Goal: Task Accomplishment & Management: Manage account settings

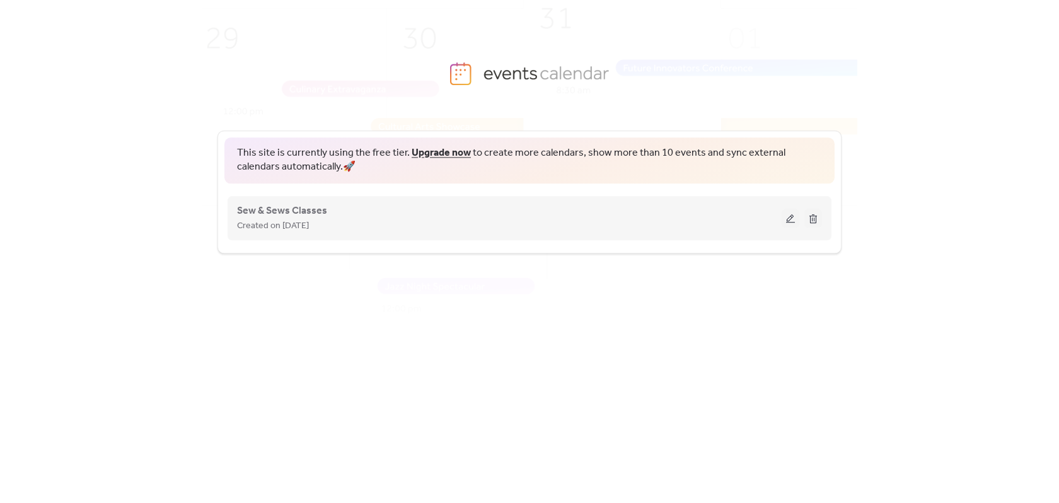
click at [791, 218] on button at bounding box center [790, 218] width 18 height 19
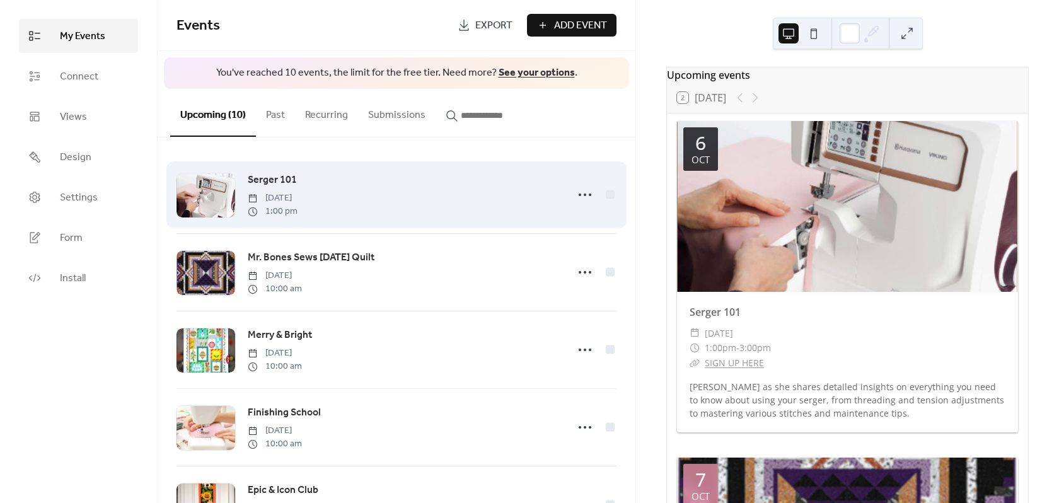
click at [275, 179] on span "Serger 101" at bounding box center [272, 180] width 49 height 15
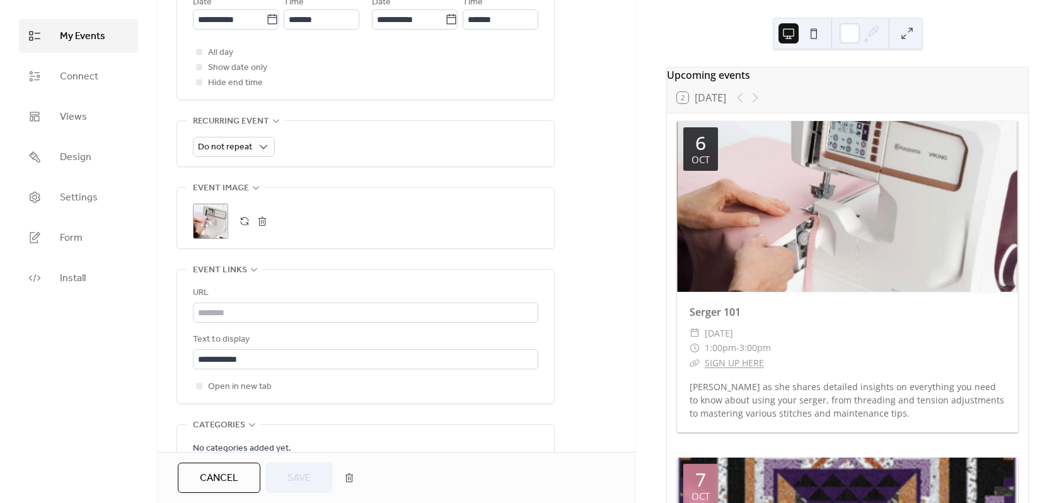
scroll to position [567, 0]
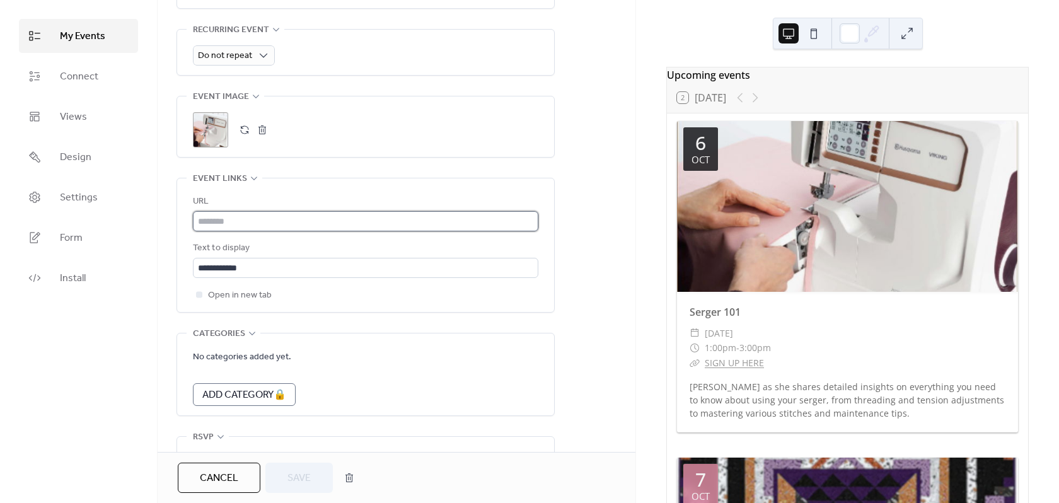
click at [251, 216] on input "text" at bounding box center [365, 221] width 345 height 20
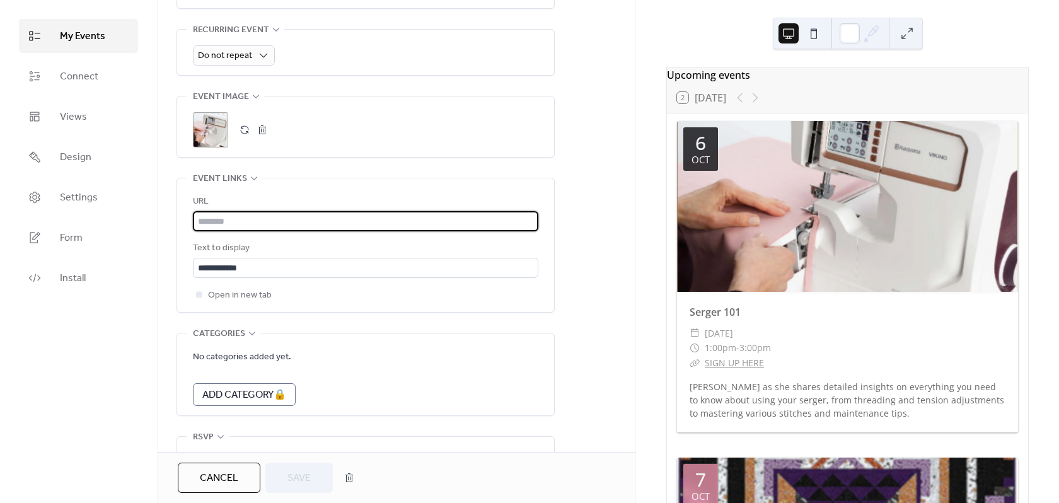
click at [561, 223] on div "**********" at bounding box center [397, 12] width 478 height 1019
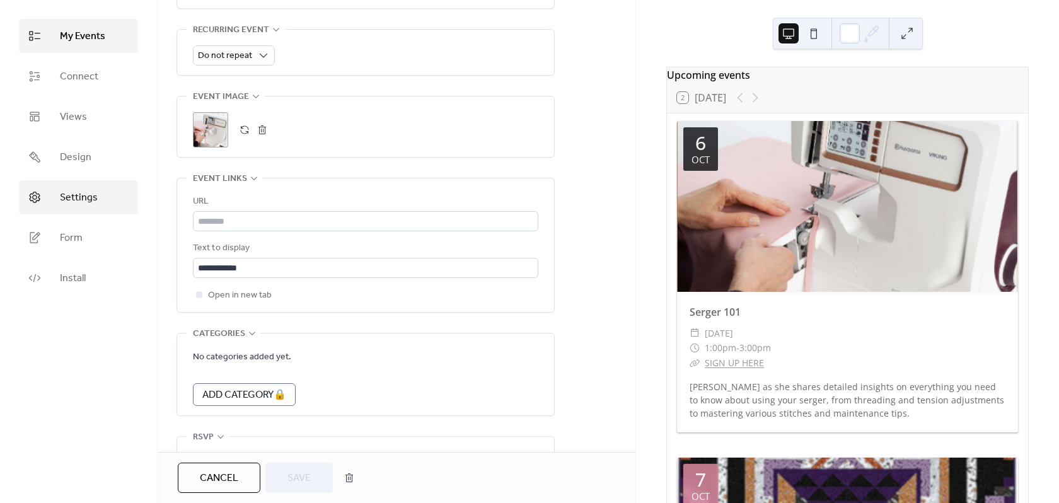
click at [69, 202] on span "Settings" at bounding box center [79, 197] width 38 height 15
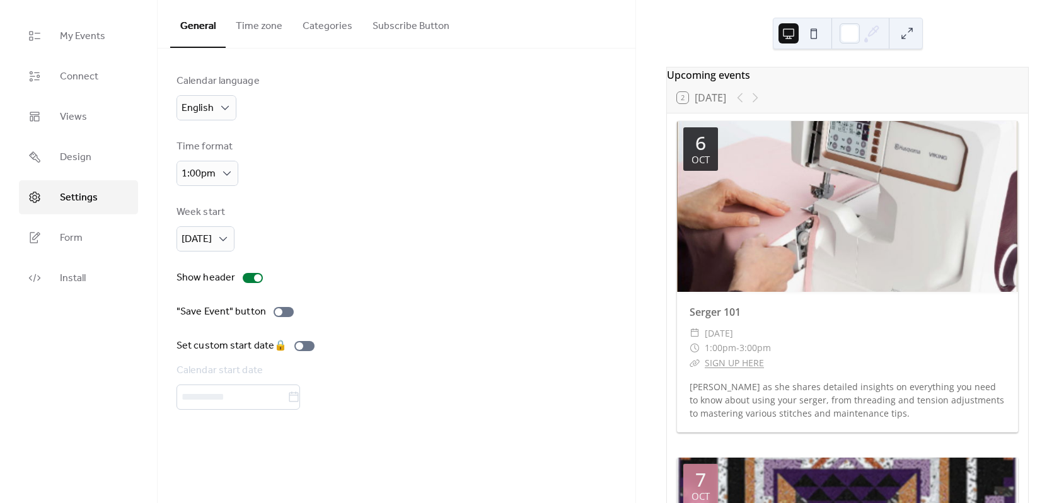
click at [318, 30] on button "Categories" at bounding box center [327, 23] width 70 height 47
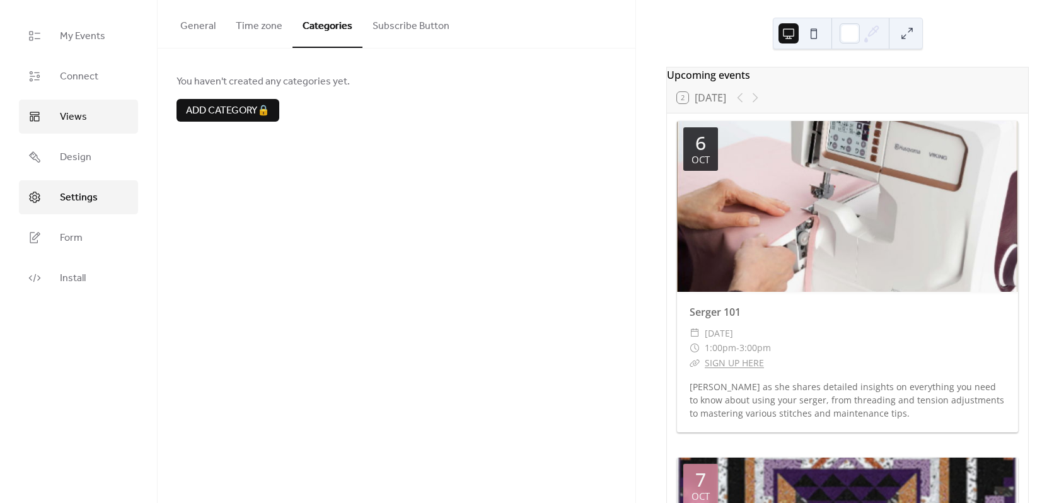
click at [85, 118] on span "Views" at bounding box center [73, 117] width 27 height 15
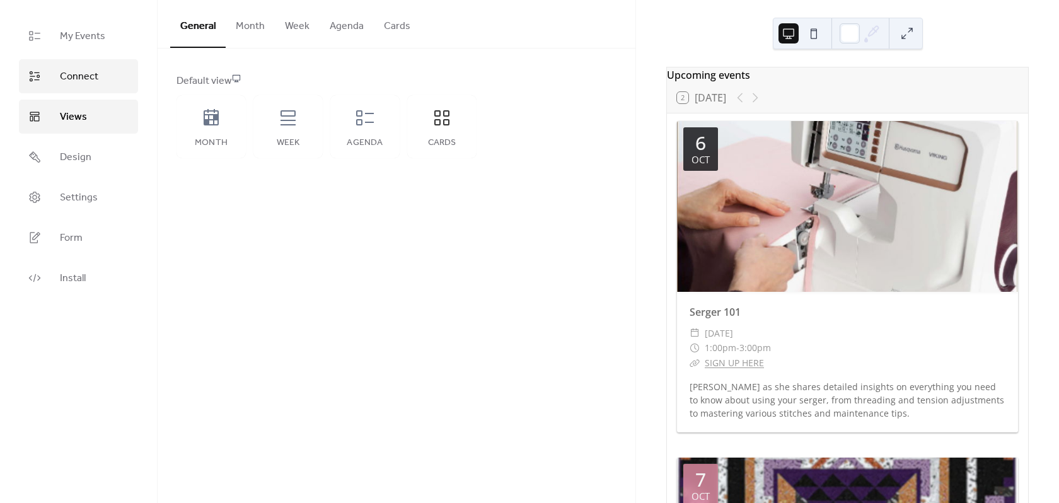
click at [86, 76] on span "Connect" at bounding box center [79, 76] width 38 height 15
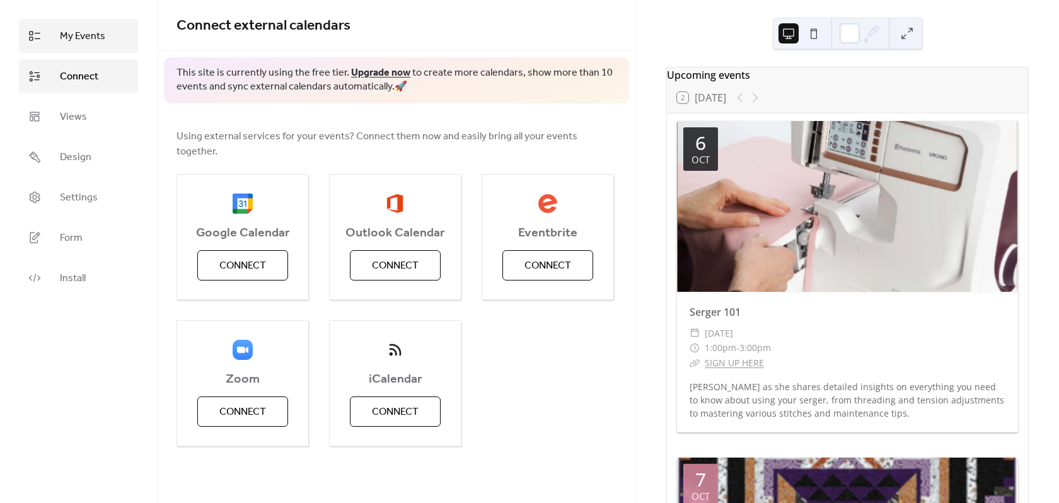
click at [89, 39] on span "My Events" at bounding box center [82, 36] width 45 height 15
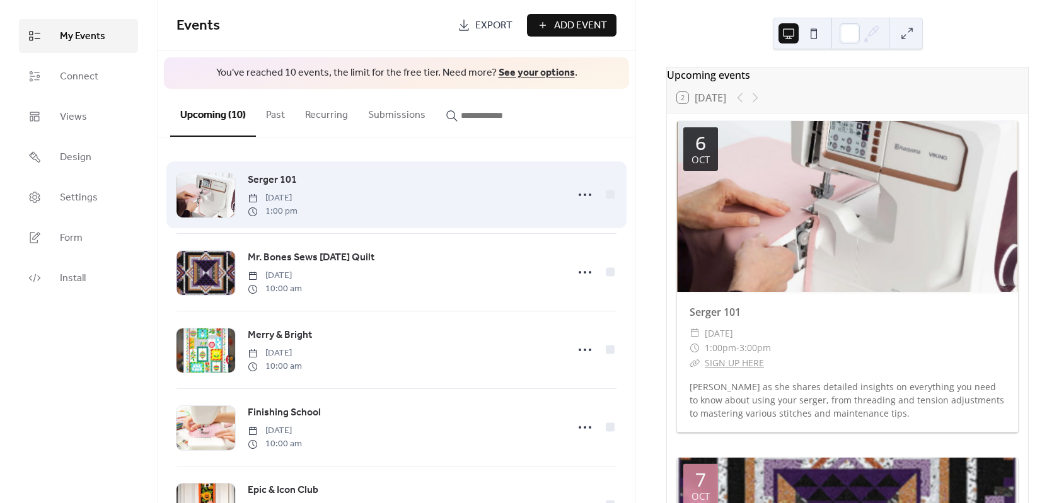
click at [267, 181] on span "Serger 101" at bounding box center [272, 180] width 49 height 15
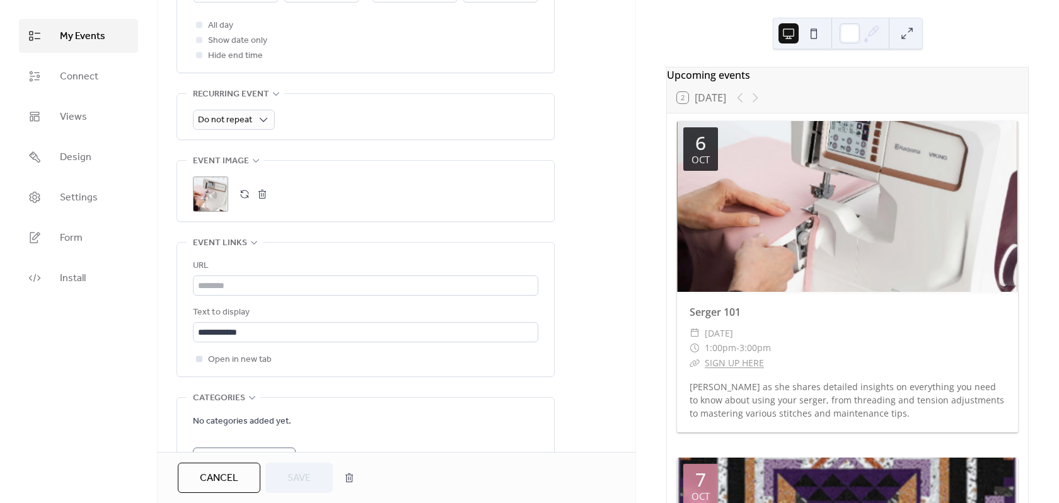
scroll to position [504, 0]
click at [259, 284] on input "text" at bounding box center [365, 284] width 345 height 20
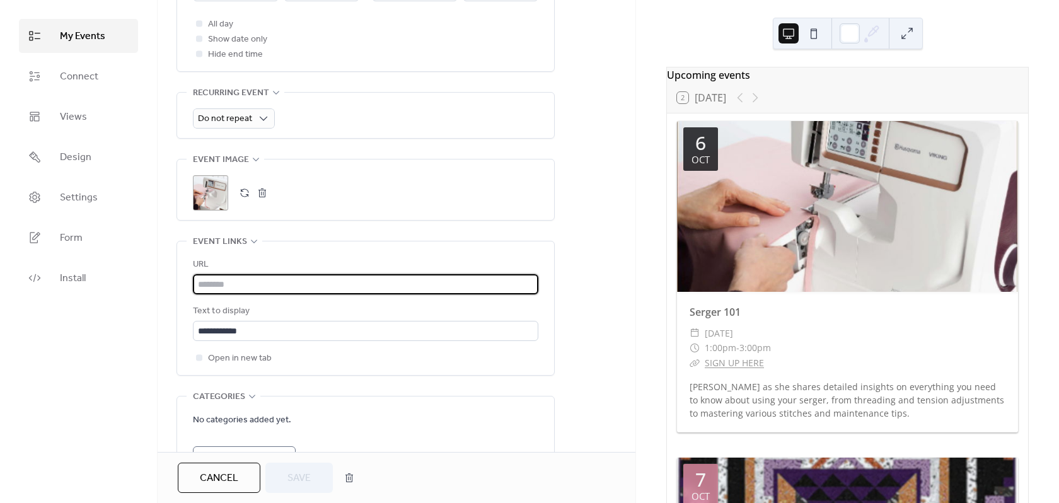
paste input "**********"
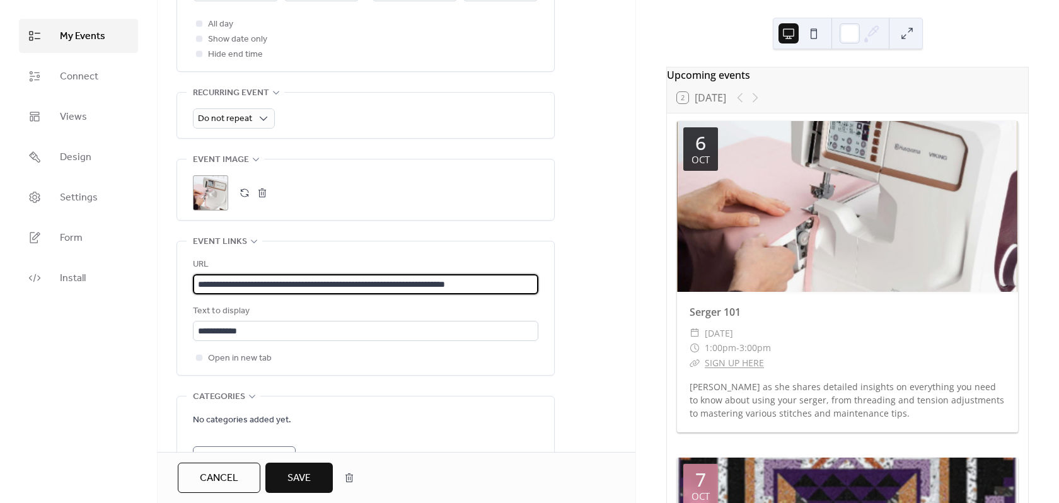
type input "**********"
click at [297, 483] on span "Save" at bounding box center [298, 478] width 23 height 15
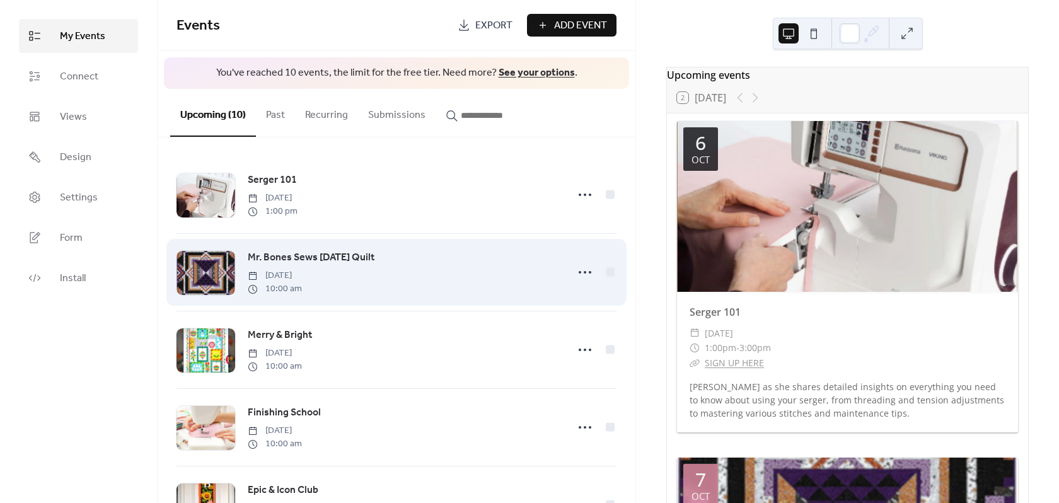
click at [309, 258] on span "Mr. Bones Sews [DATE] Quilt" at bounding box center [311, 257] width 127 height 15
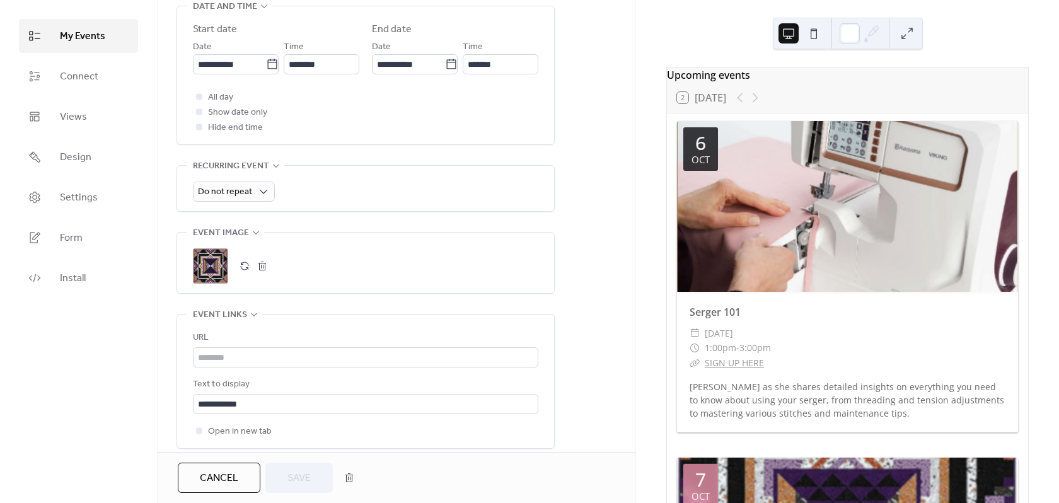
scroll to position [504, 0]
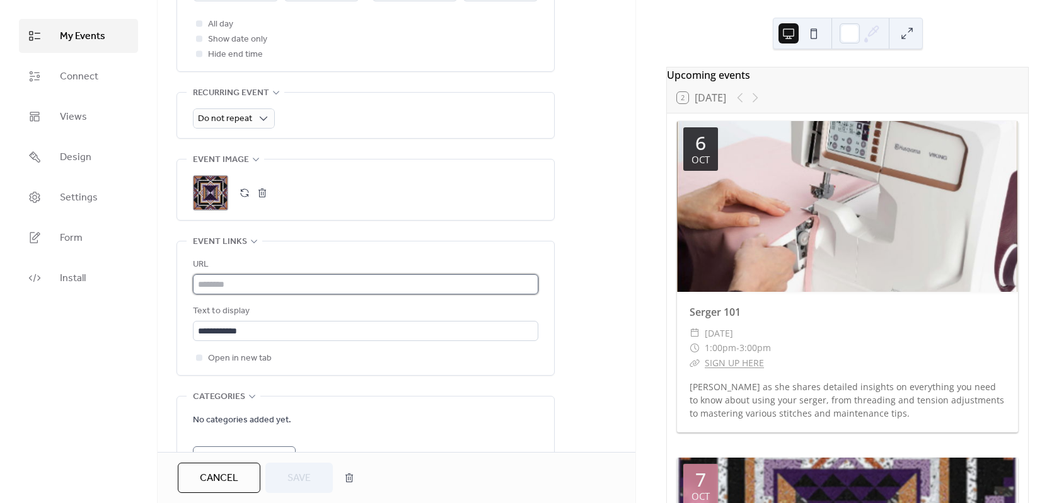
click at [273, 280] on input "text" at bounding box center [365, 284] width 345 height 20
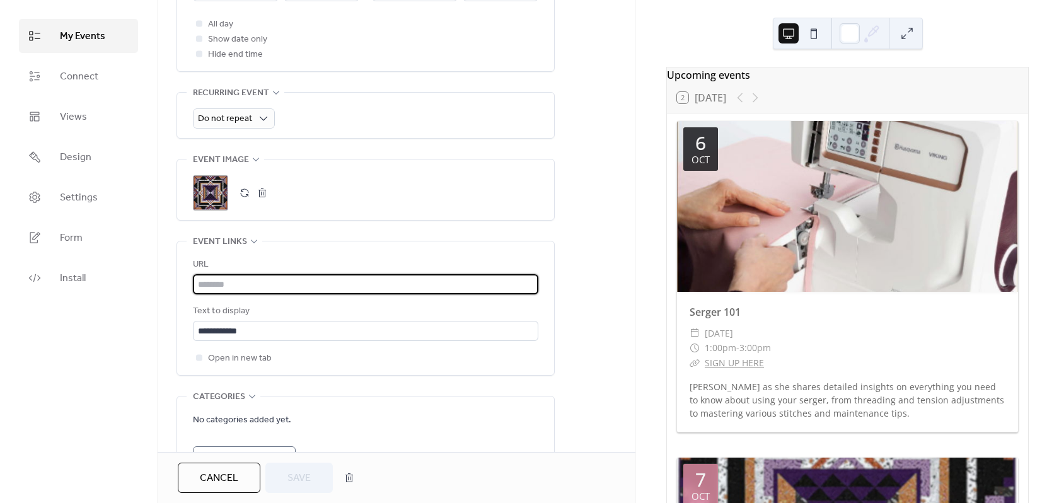
paste input "**********"
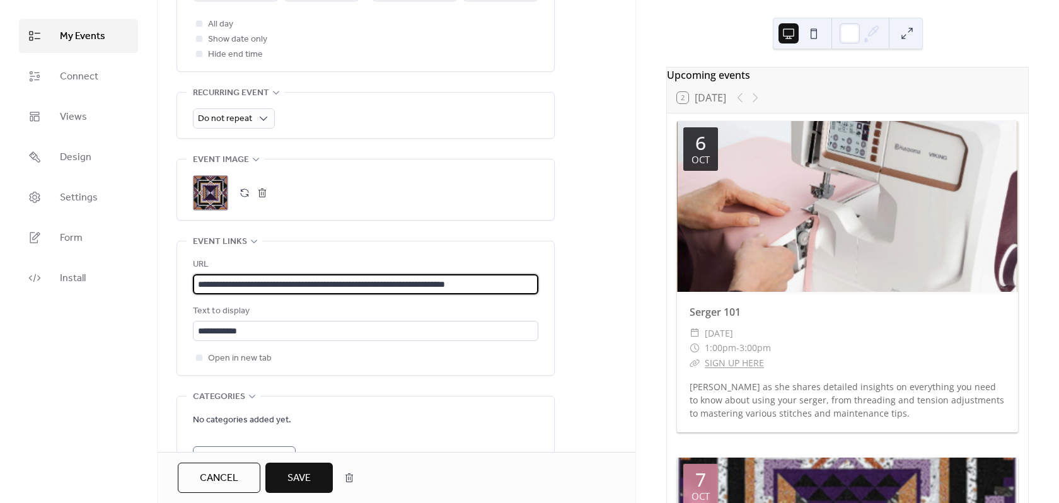
type input "**********"
click at [290, 486] on span "Save" at bounding box center [298, 478] width 23 height 15
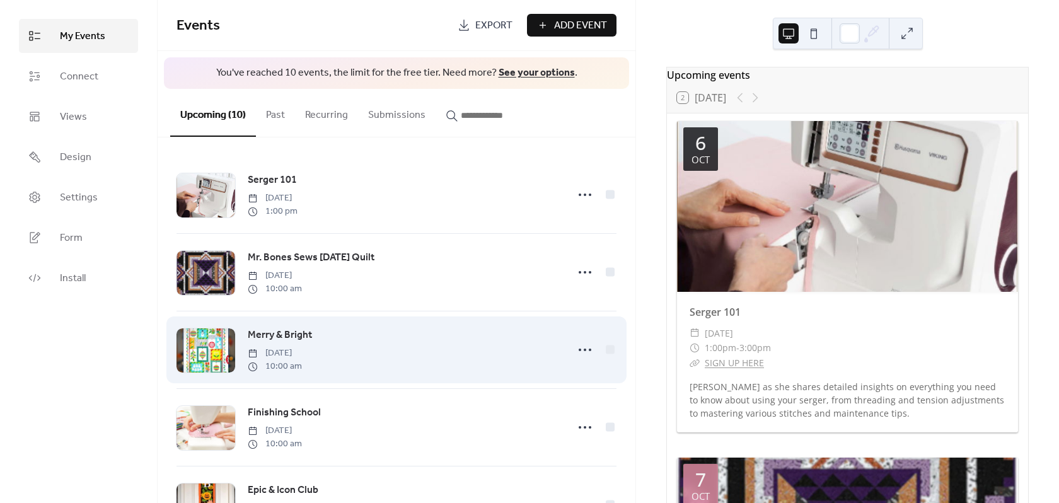
click at [269, 335] on span "Merry & Bright" at bounding box center [280, 335] width 64 height 15
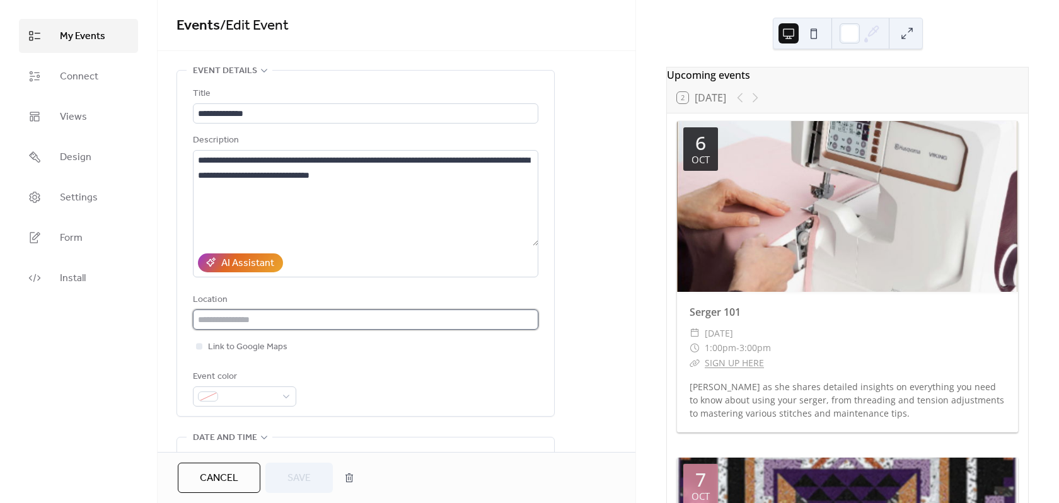
click at [250, 316] on input "text" at bounding box center [365, 319] width 345 height 20
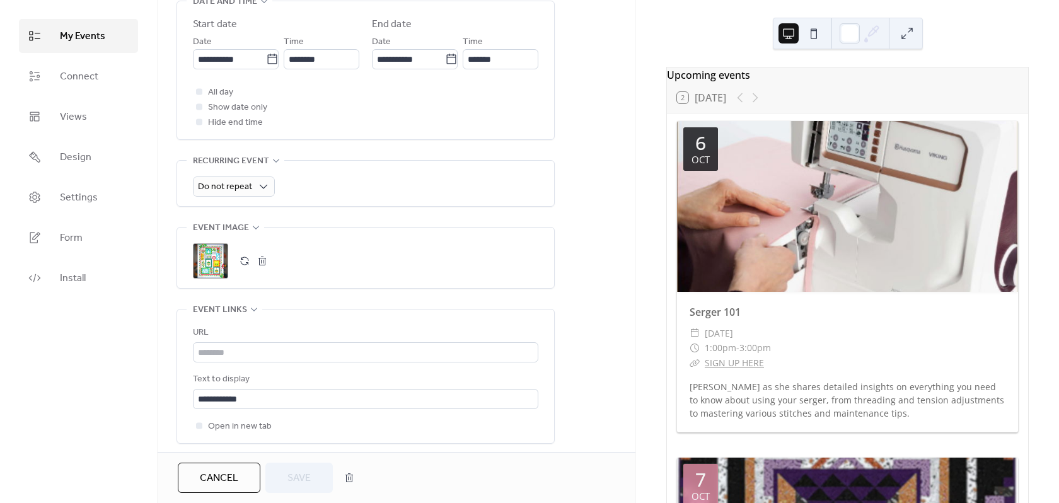
scroll to position [441, 0]
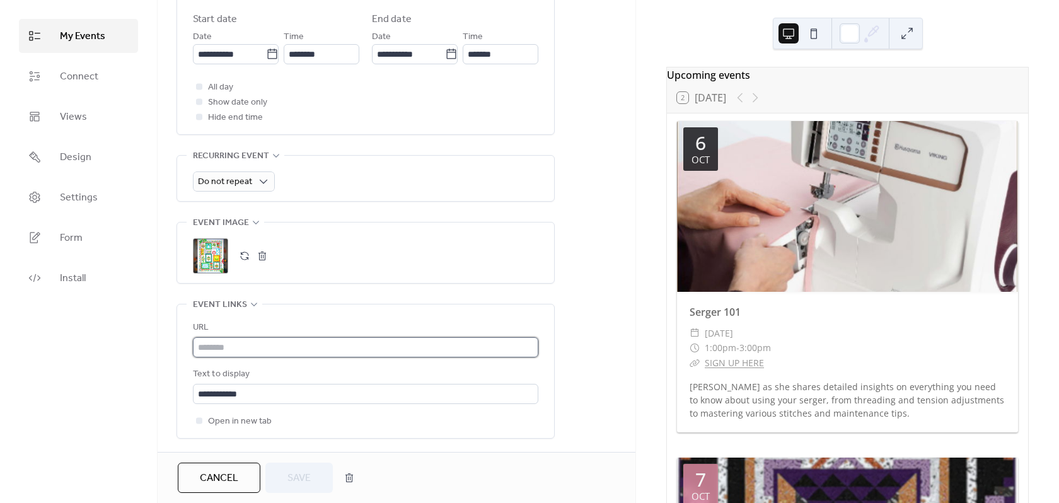
click at [265, 347] on input "text" at bounding box center [365, 347] width 345 height 20
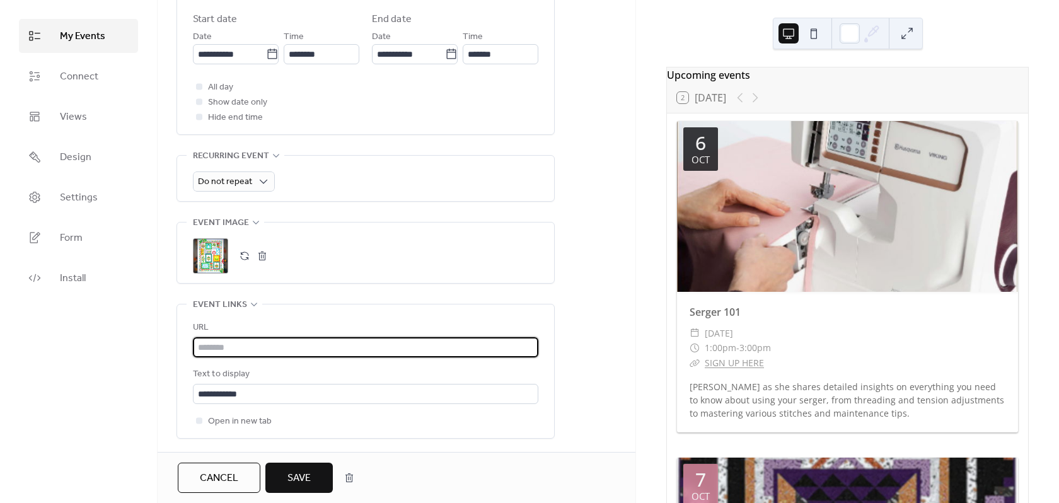
paste input "**********"
type input "**********"
click at [313, 470] on button "Save" at bounding box center [298, 478] width 67 height 30
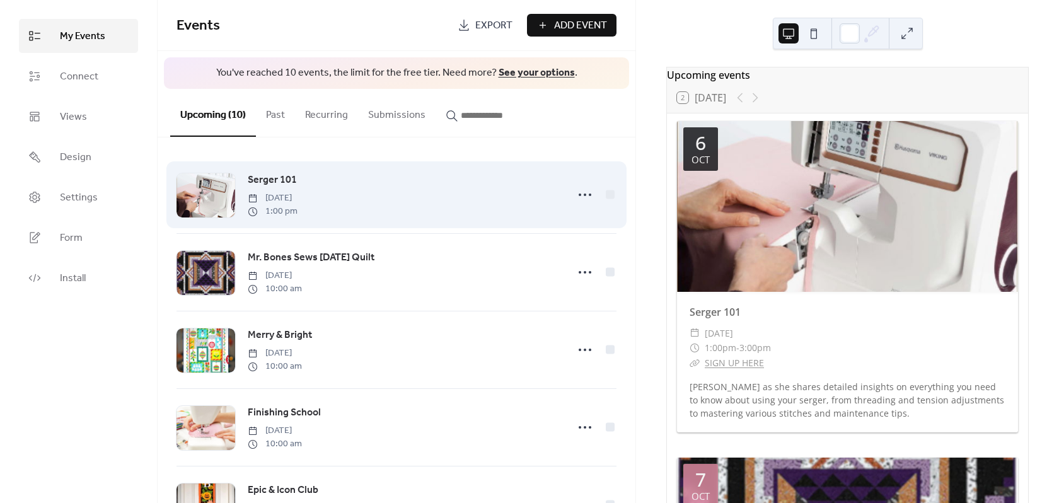
click at [278, 176] on span "Serger 101" at bounding box center [272, 180] width 49 height 15
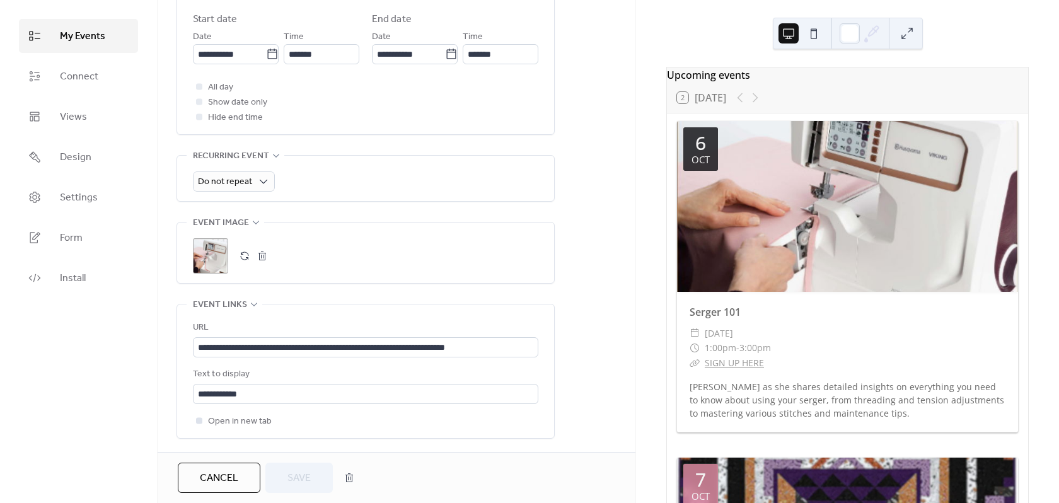
scroll to position [1, 0]
click at [200, 422] on icon at bounding box center [199, 420] width 4 height 4
click at [311, 480] on span "Save" at bounding box center [298, 478] width 23 height 15
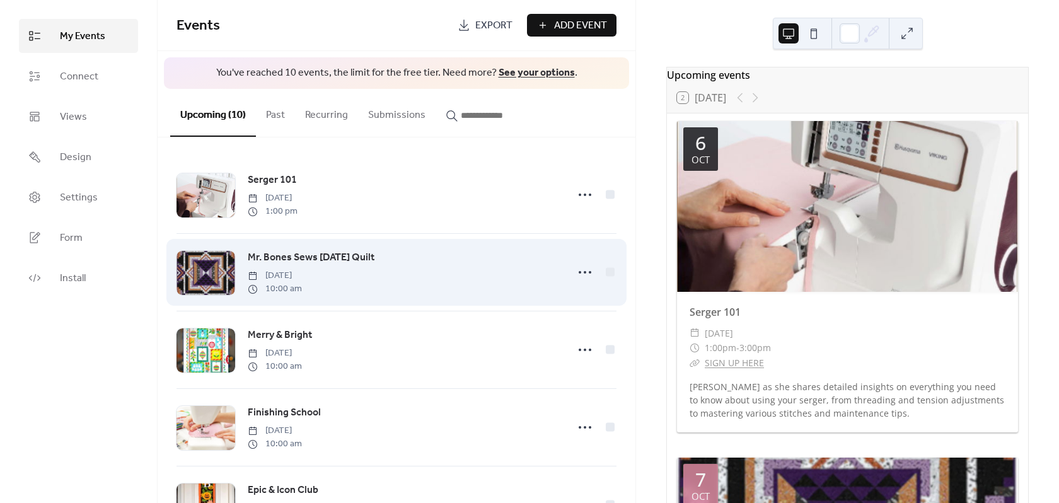
click at [292, 256] on span "Mr. Bones Sews [DATE] Quilt" at bounding box center [311, 257] width 127 height 15
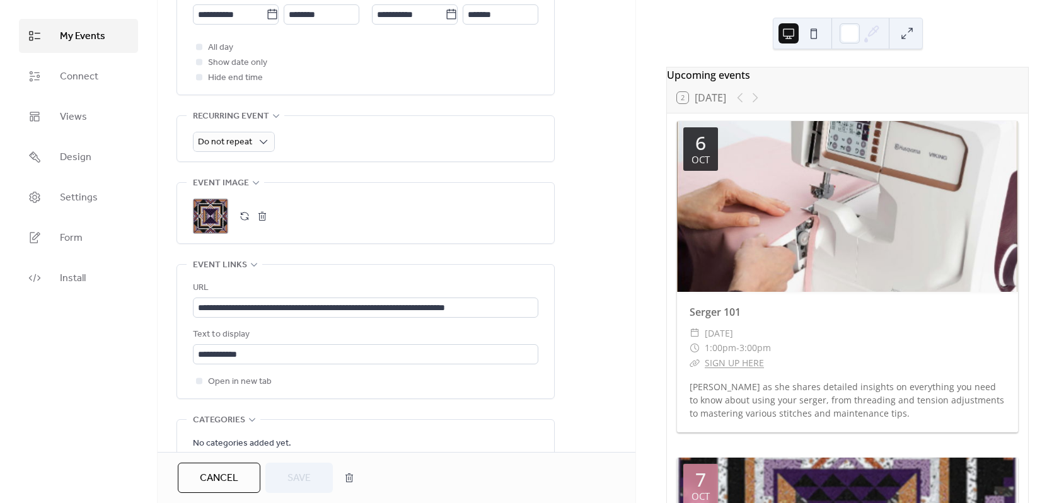
scroll to position [504, 0]
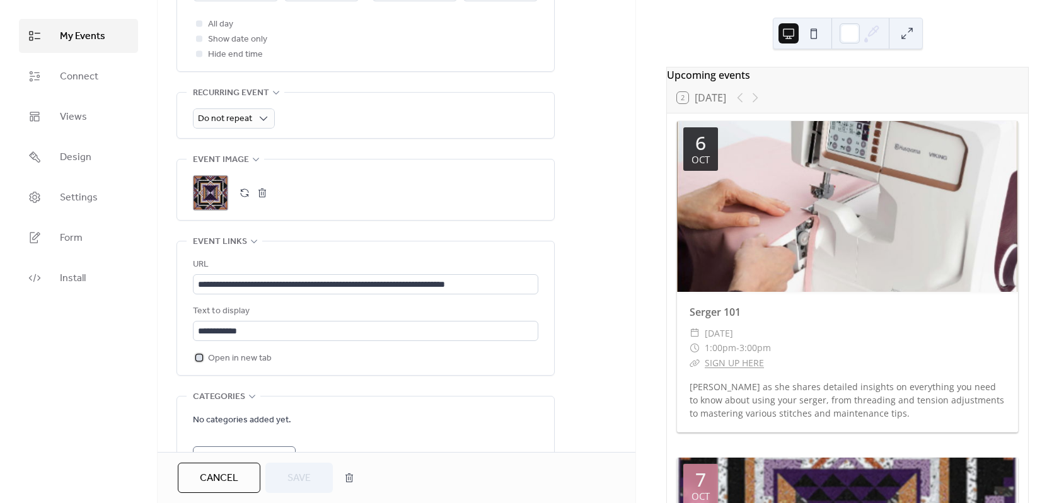
click at [201, 356] on div at bounding box center [199, 357] width 6 height 6
click at [277, 473] on button "Save" at bounding box center [298, 478] width 67 height 30
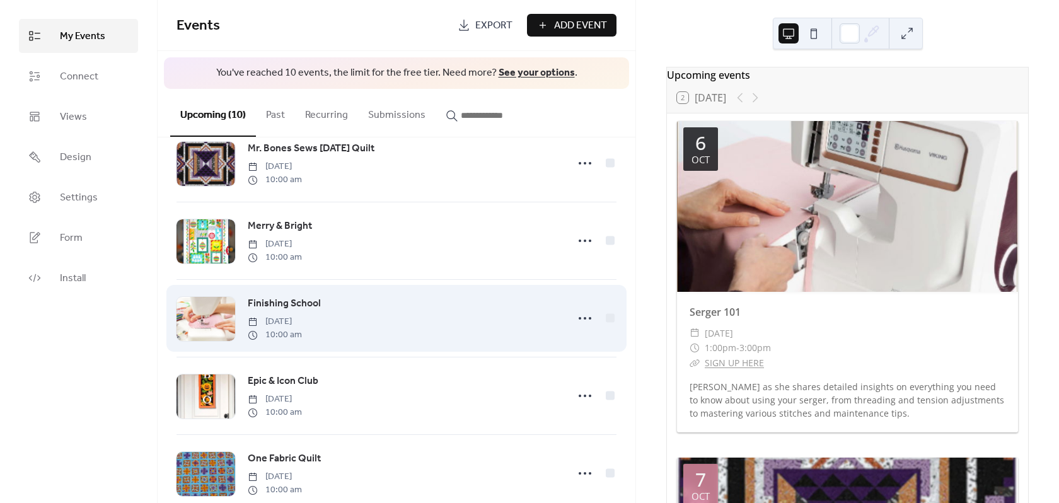
scroll to position [63, 0]
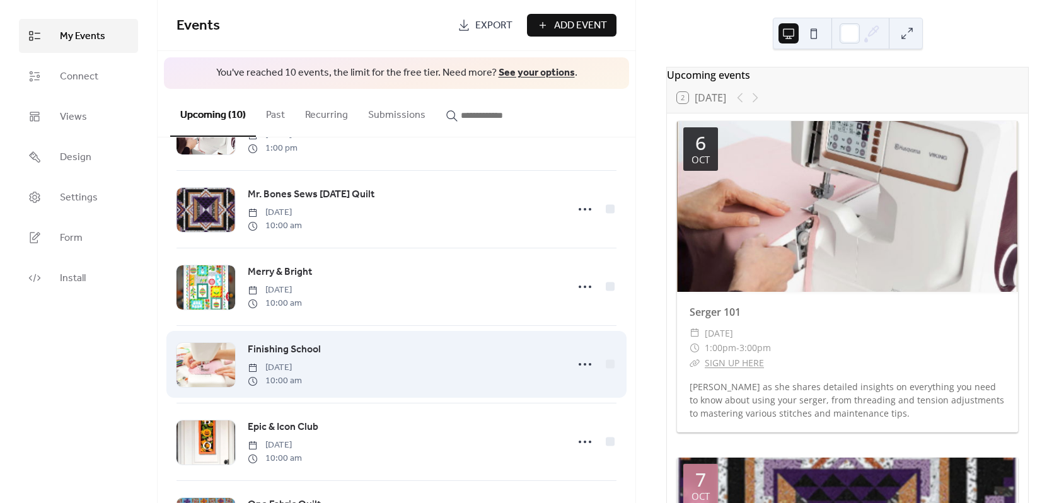
click at [287, 352] on span "Finishing School" at bounding box center [284, 349] width 73 height 15
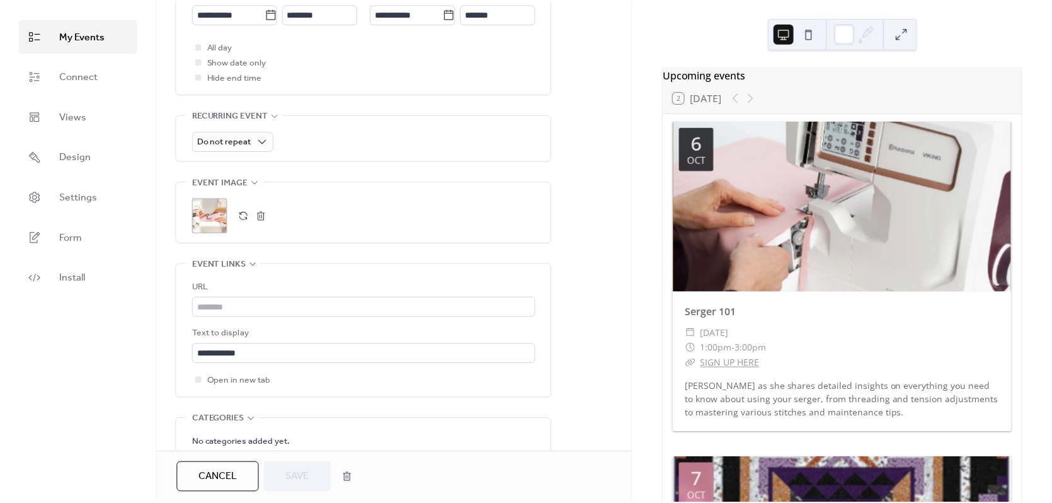
scroll to position [504, 0]
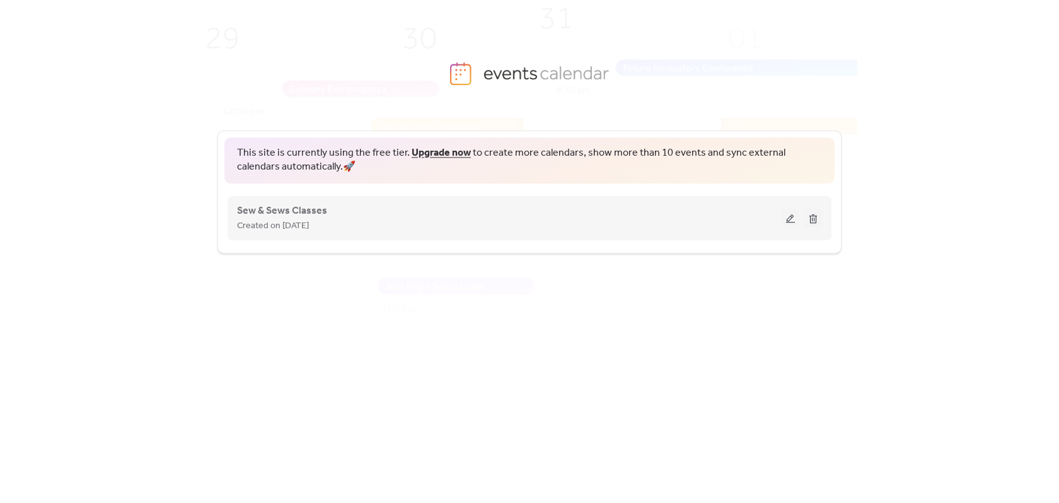
click at [785, 215] on button at bounding box center [790, 218] width 18 height 19
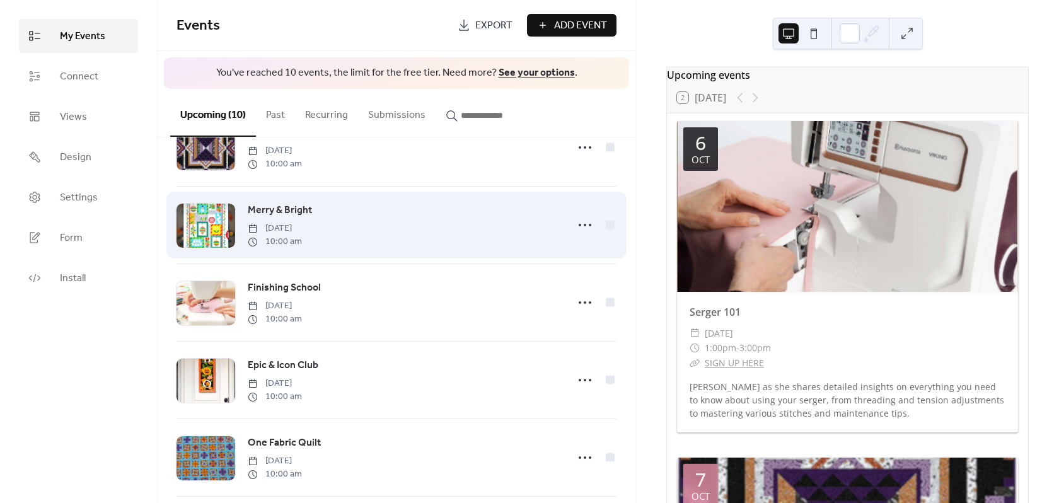
scroll to position [126, 0]
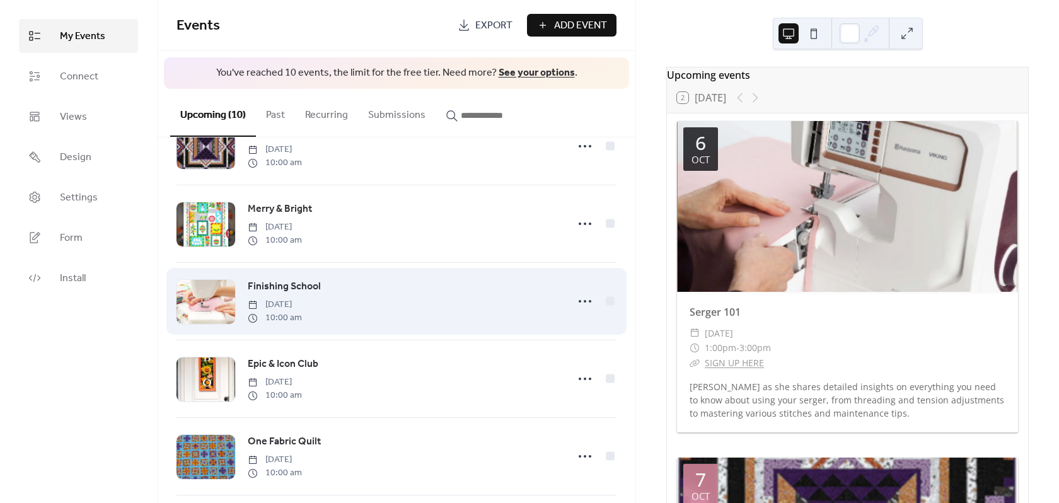
click at [311, 282] on span "Finishing School" at bounding box center [284, 286] width 73 height 15
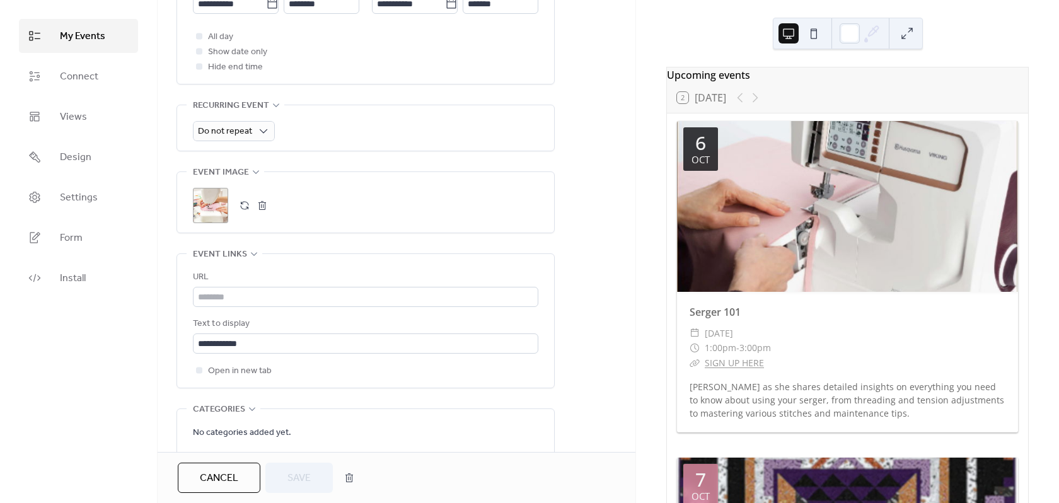
scroll to position [504, 0]
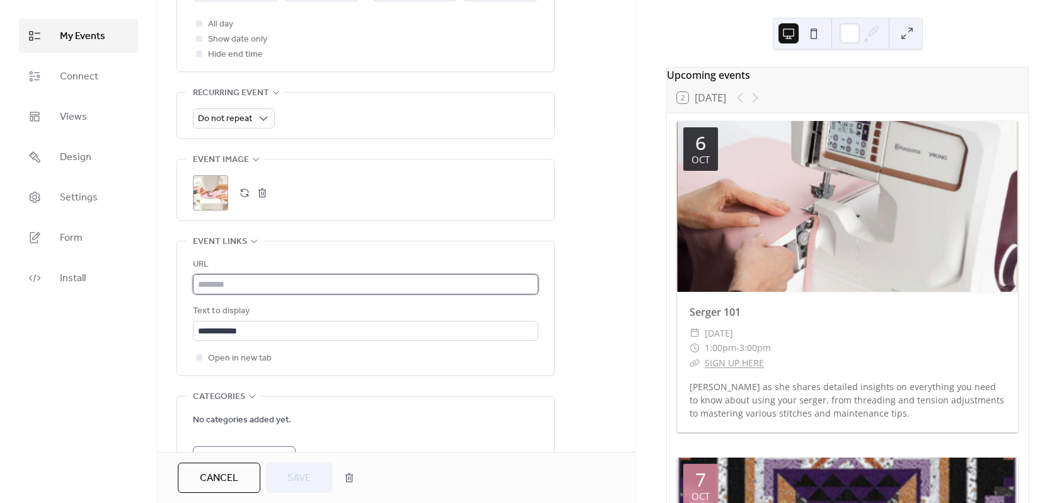
click at [226, 284] on input "text" at bounding box center [365, 284] width 345 height 20
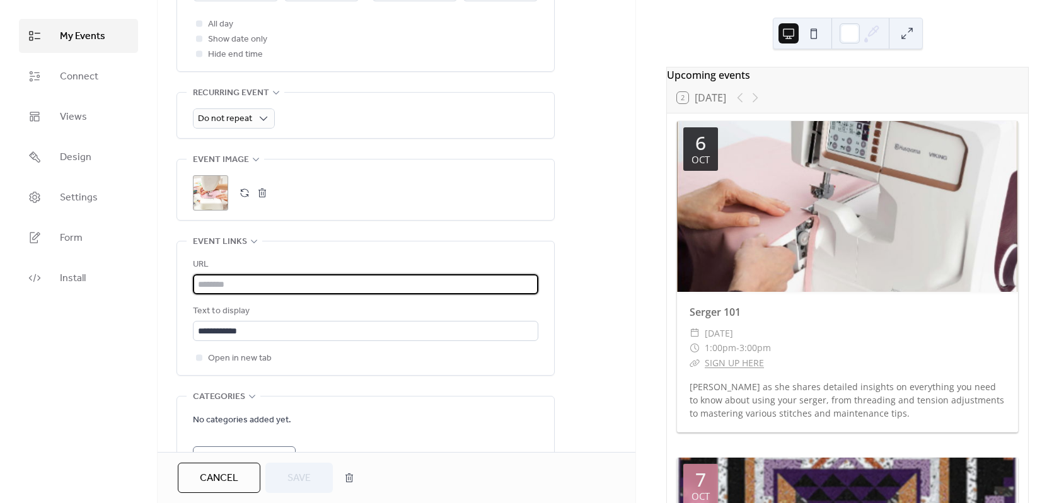
paste input "**********"
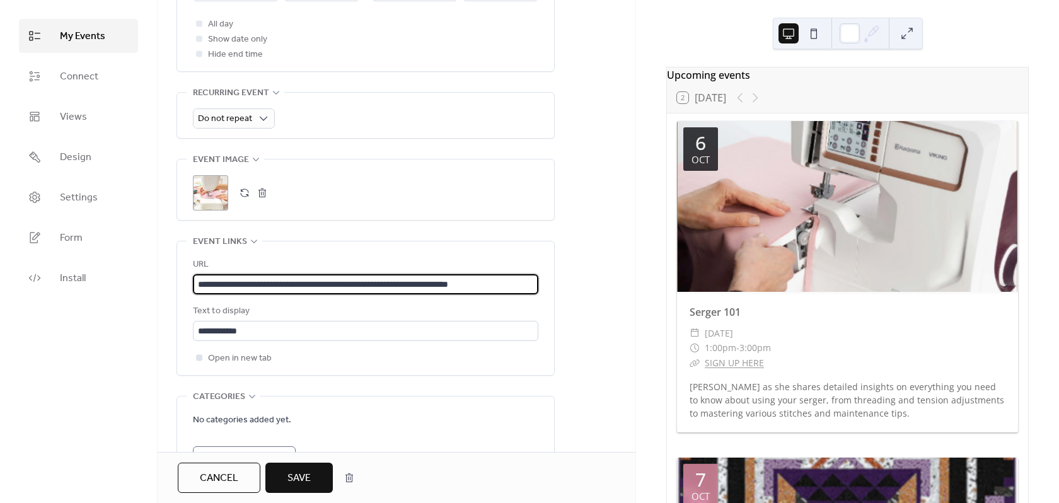
type input "**********"
click at [203, 359] on div at bounding box center [199, 357] width 13 height 13
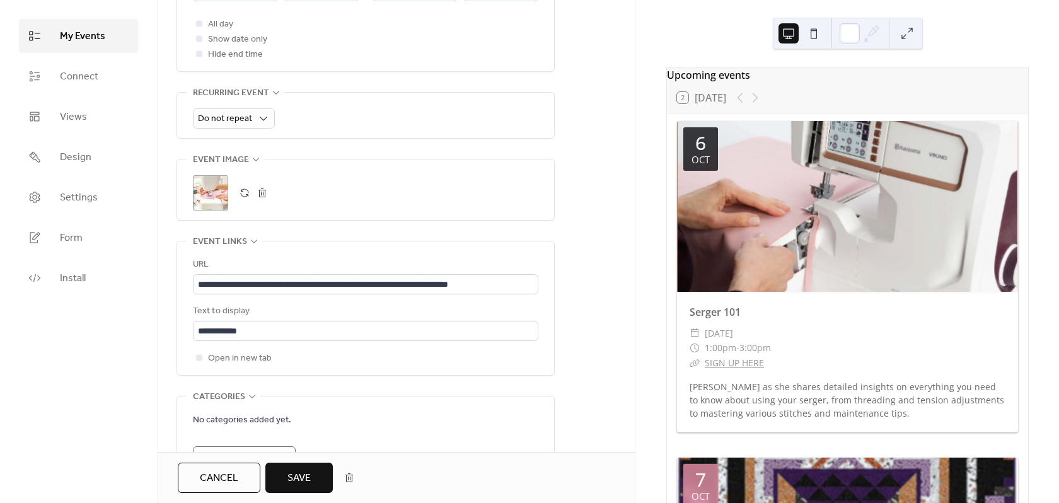
click at [300, 476] on span "Save" at bounding box center [298, 478] width 23 height 15
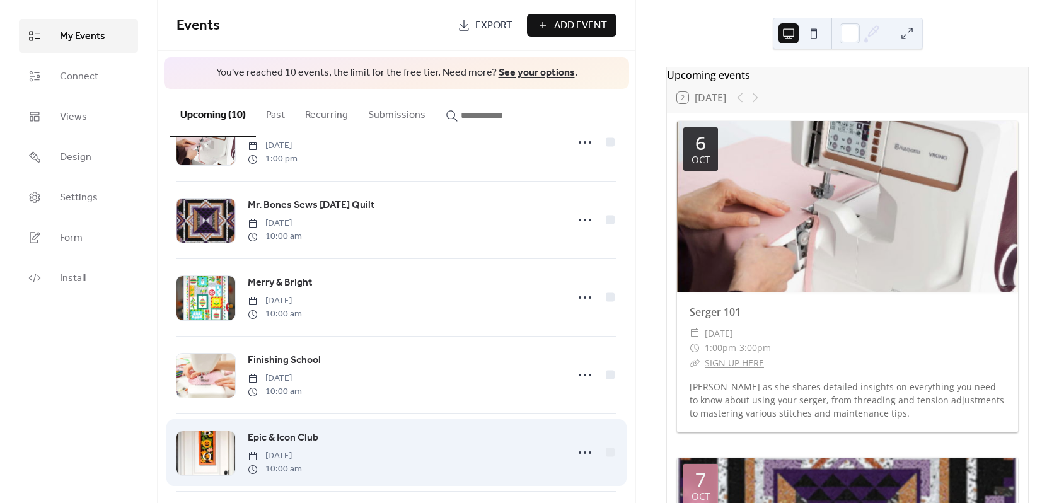
scroll to position [126, 0]
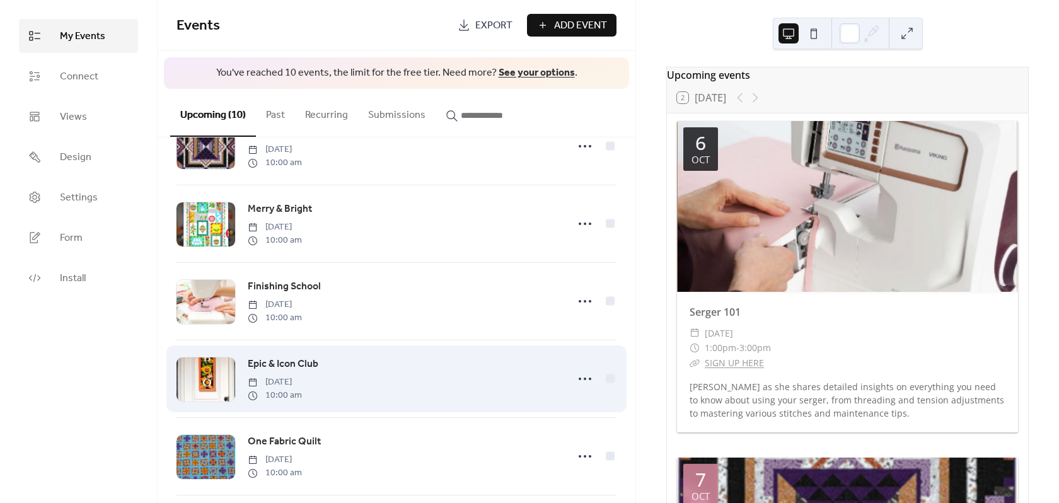
click at [291, 362] on span "Epic & Icon Club" at bounding box center [283, 364] width 71 height 15
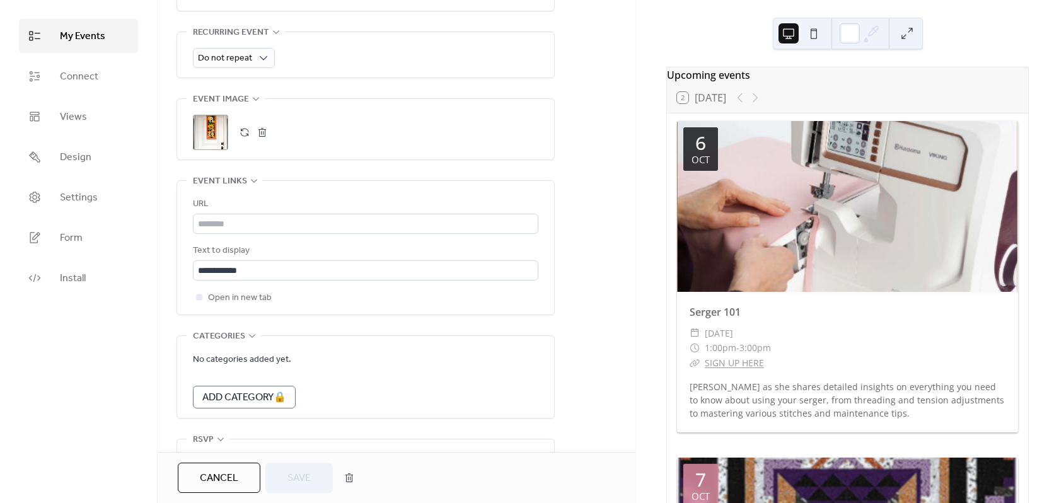
scroll to position [567, 0]
click at [202, 294] on div at bounding box center [199, 294] width 13 height 13
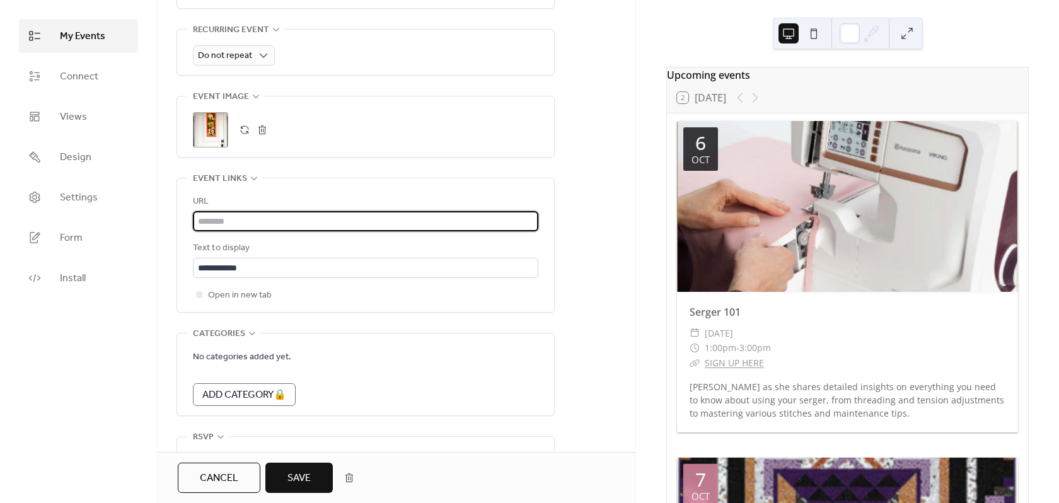
click at [222, 220] on input "text" at bounding box center [365, 221] width 345 height 20
paste input "**********"
type input "**********"
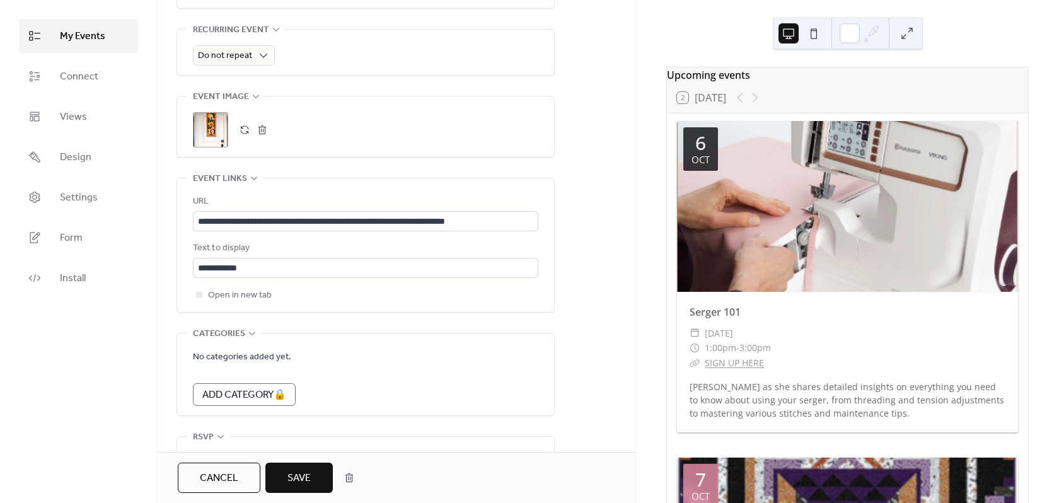
click at [279, 478] on button "Save" at bounding box center [298, 478] width 67 height 30
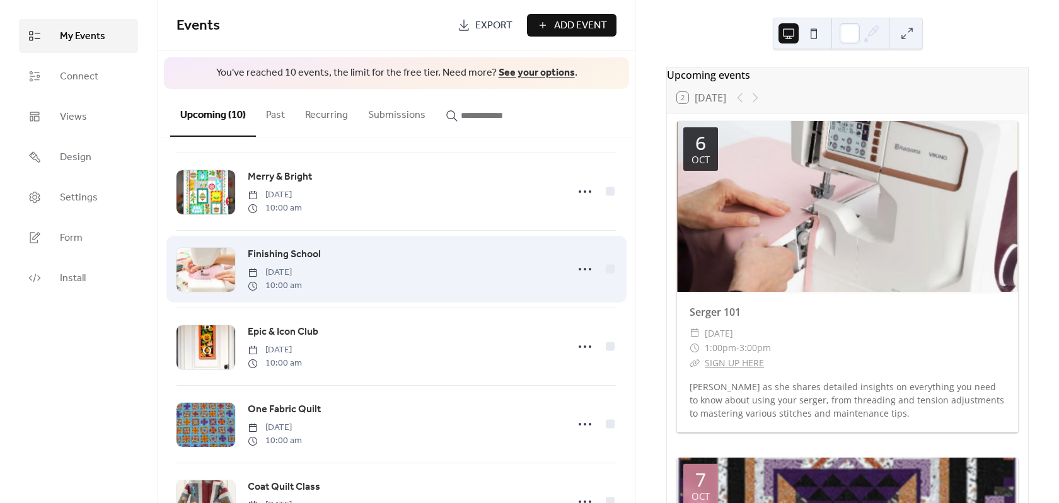
scroll to position [189, 0]
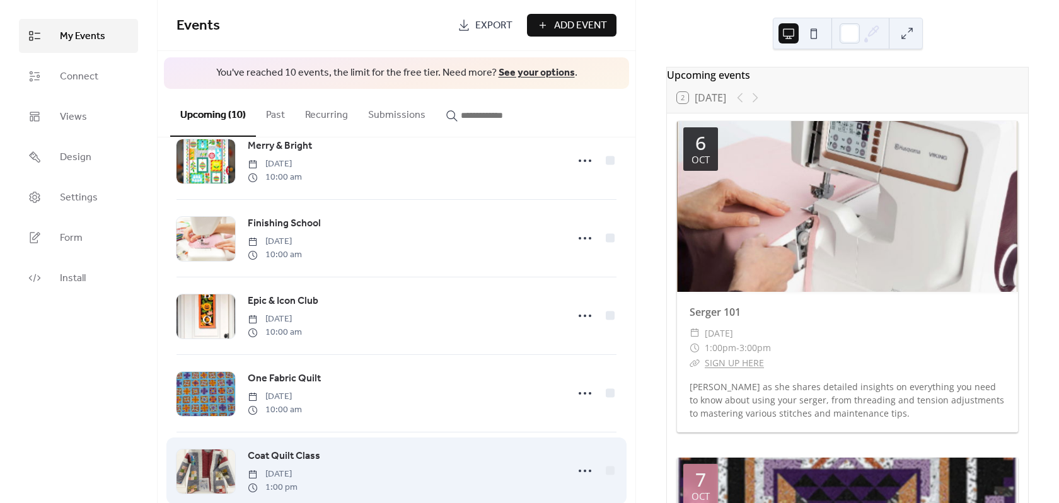
click at [272, 456] on span "Coat Quilt Class" at bounding box center [284, 456] width 72 height 15
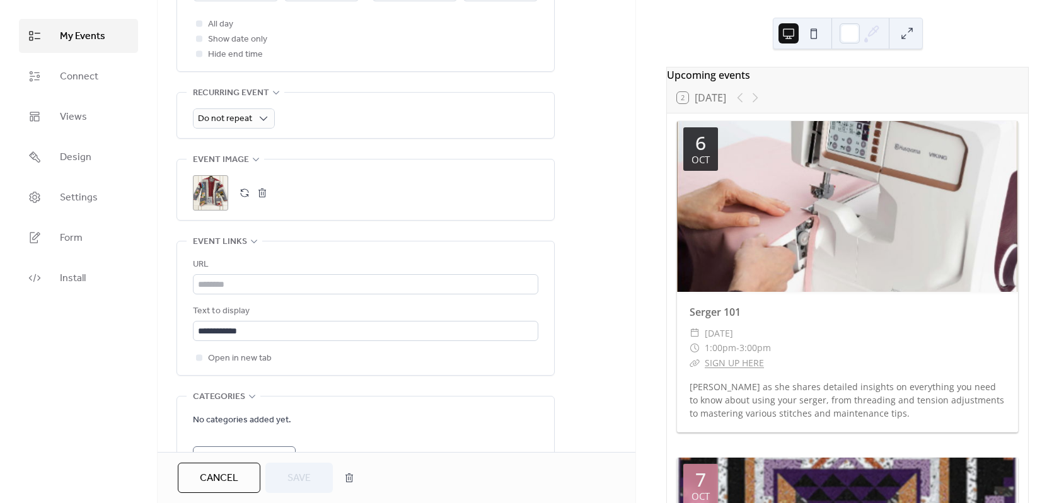
scroll to position [640, 0]
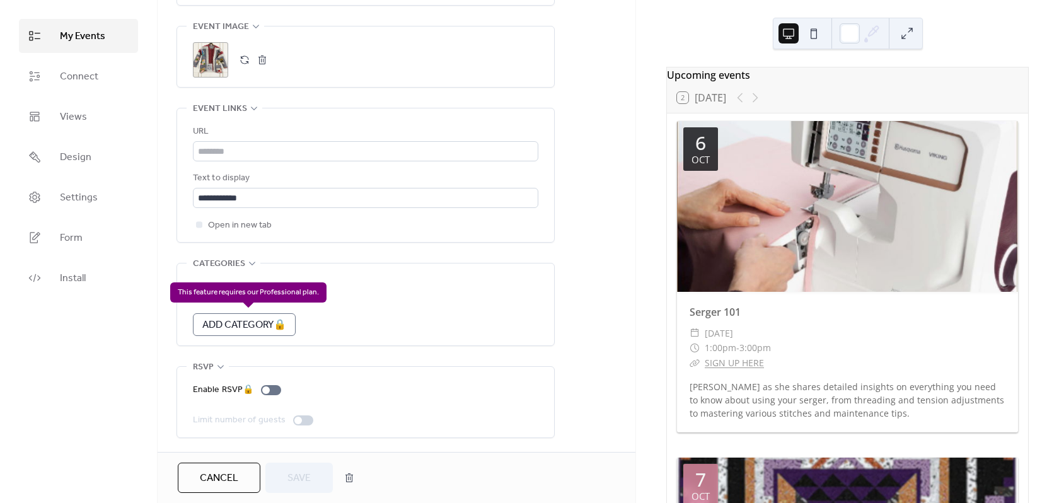
click at [275, 318] on div "Add Category 🔒" at bounding box center [244, 324] width 103 height 23
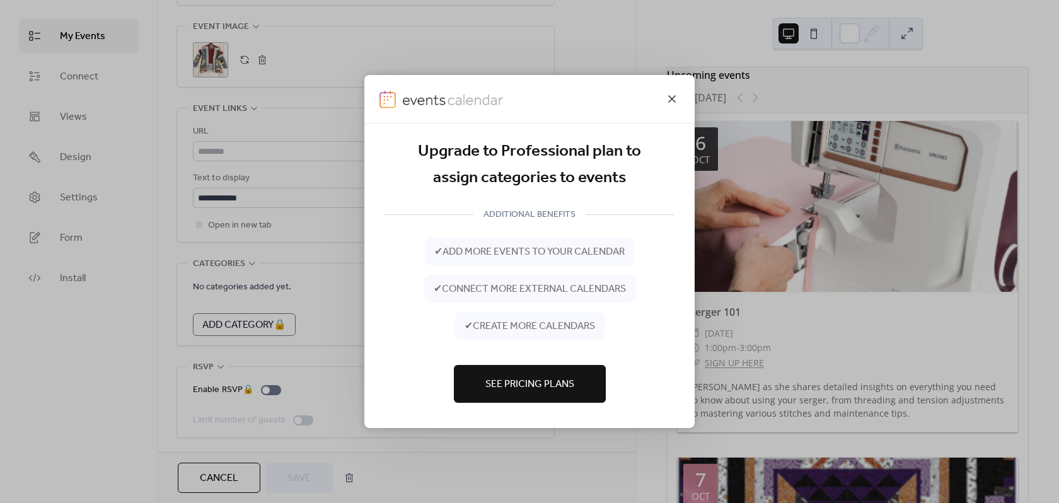
click at [670, 100] on icon at bounding box center [672, 99] width 8 height 8
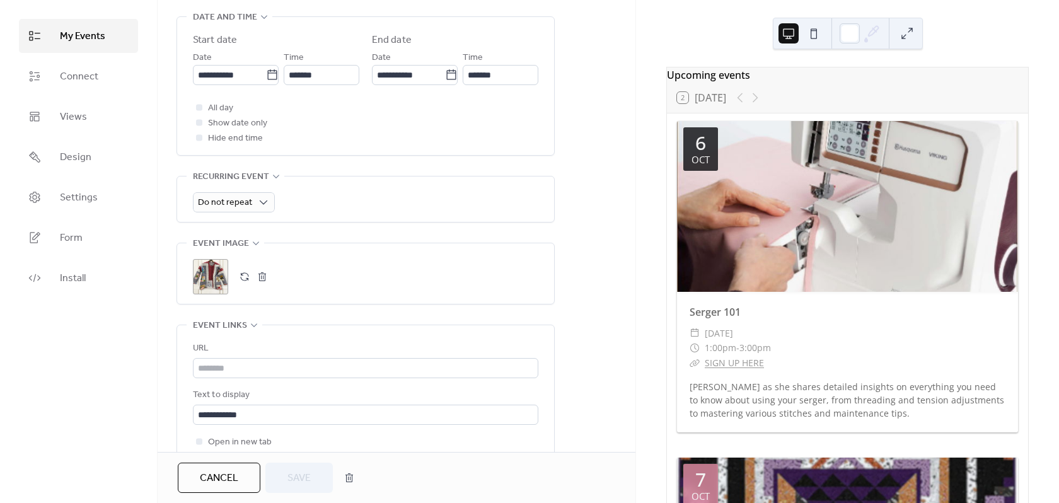
scroll to position [441, 0]
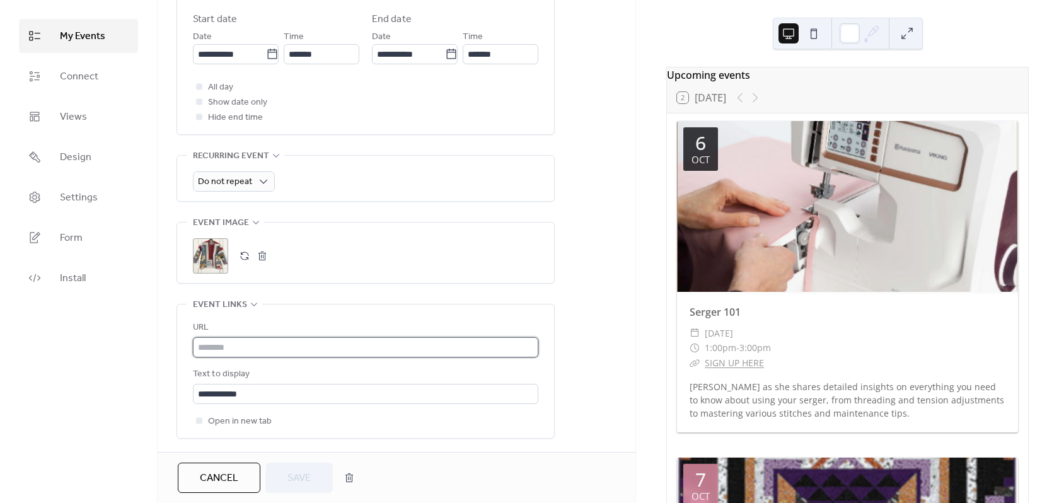
click at [252, 345] on input "text" at bounding box center [365, 347] width 345 height 20
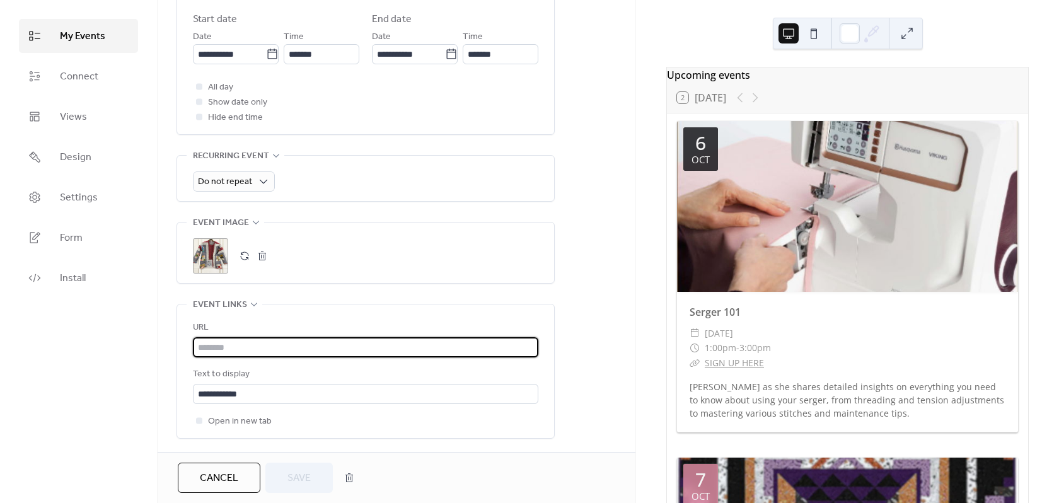
paste input "**********"
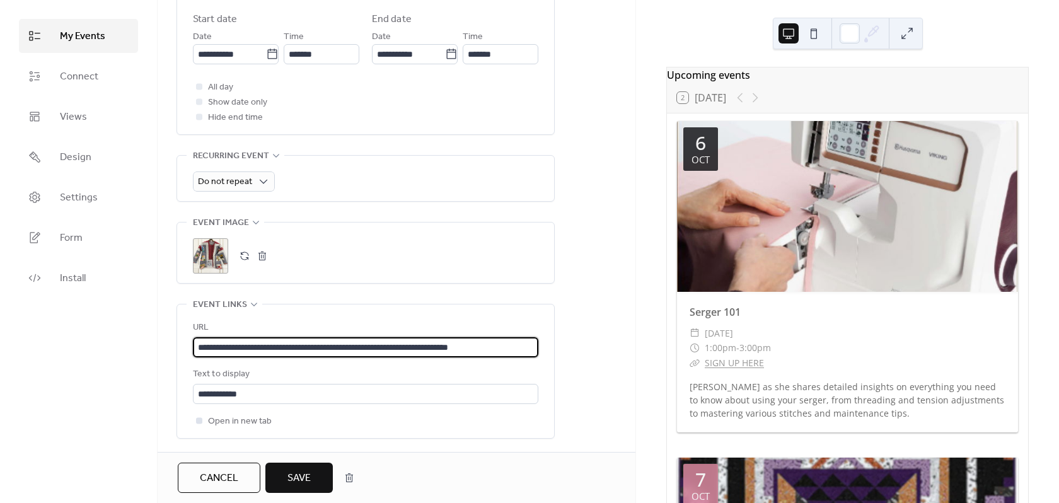
type input "**********"
click at [197, 423] on div at bounding box center [199, 420] width 6 height 6
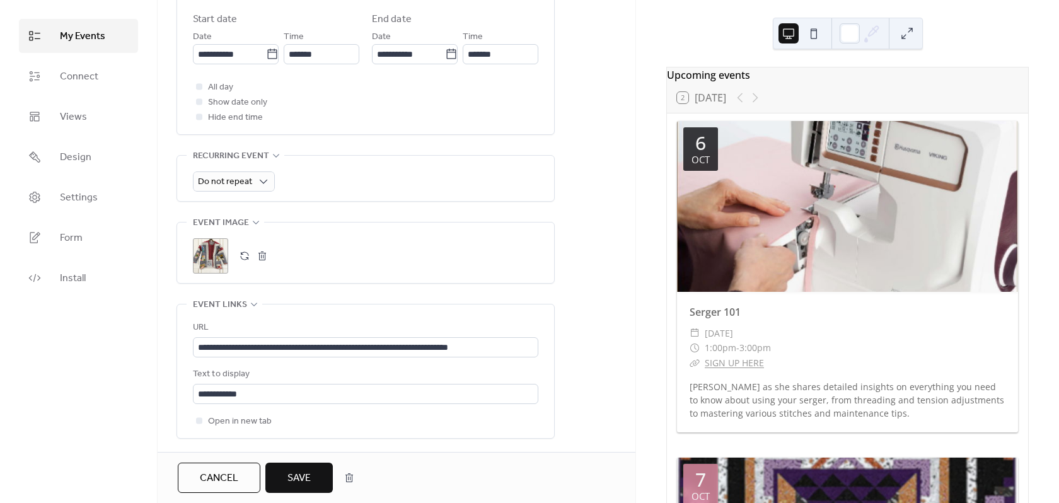
click at [288, 471] on span "Save" at bounding box center [298, 478] width 23 height 15
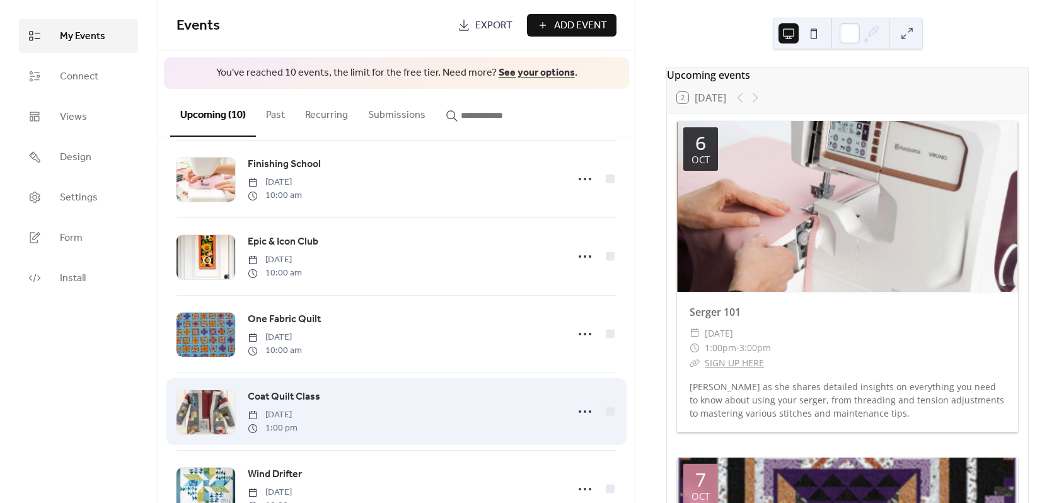
scroll to position [252, 0]
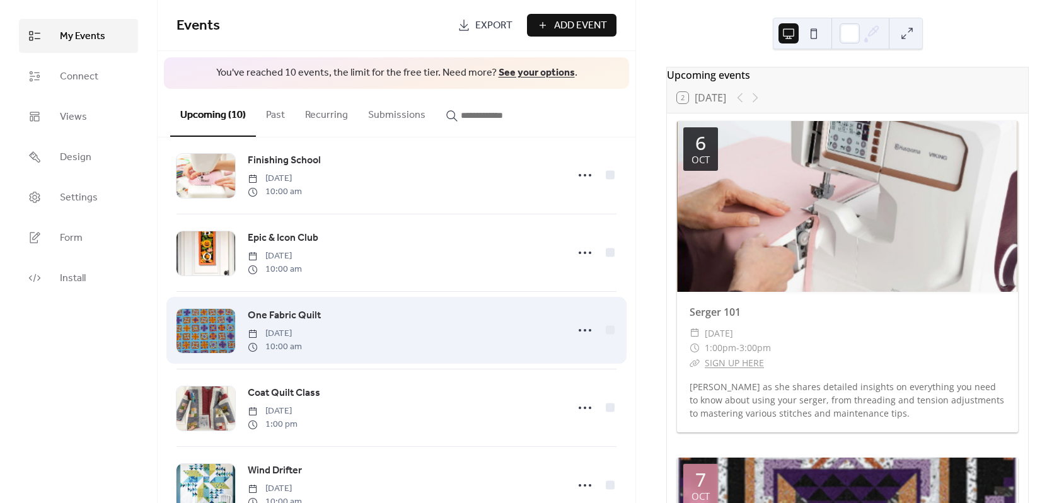
click at [289, 319] on span "One Fabric Quilt" at bounding box center [284, 315] width 73 height 15
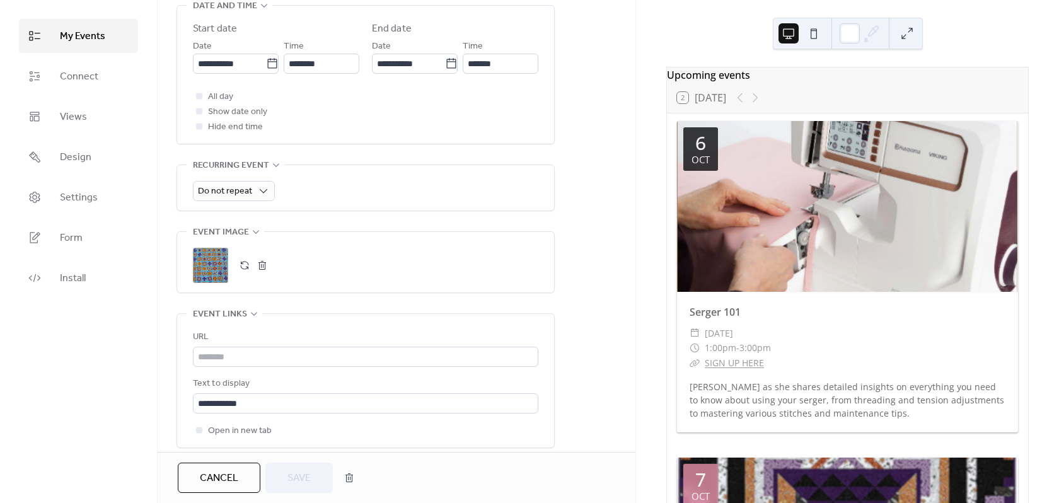
scroll to position [441, 0]
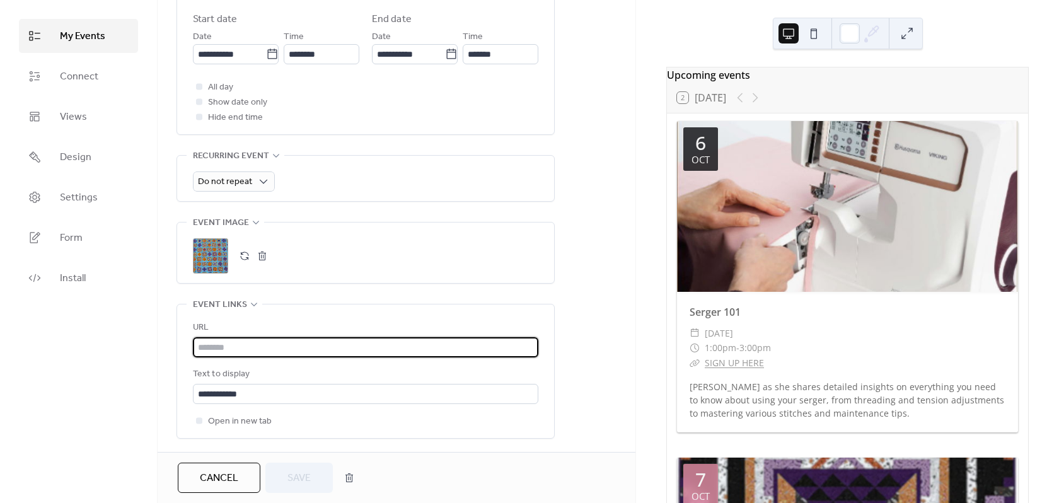
click at [331, 343] on input "text" at bounding box center [365, 347] width 345 height 20
paste input "**********"
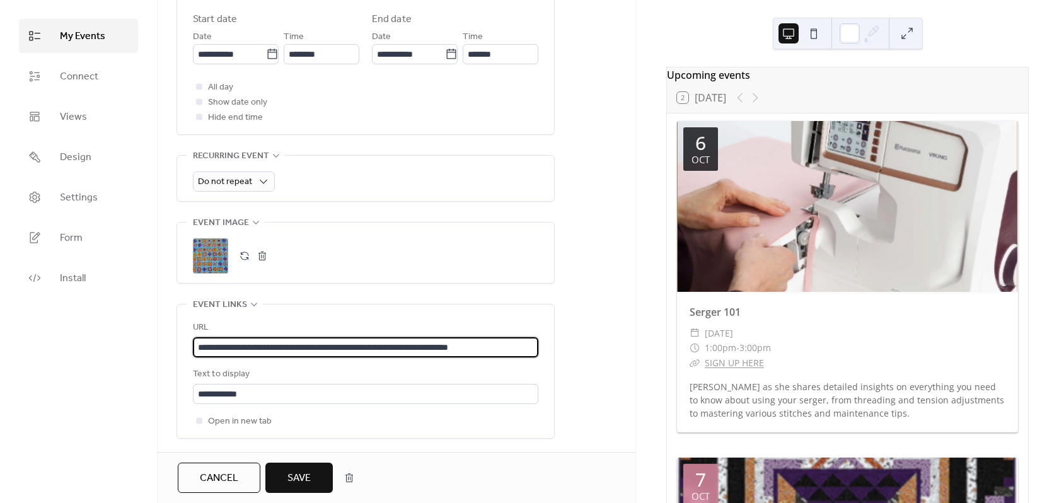
type input "**********"
click at [303, 481] on span "Save" at bounding box center [298, 478] width 23 height 15
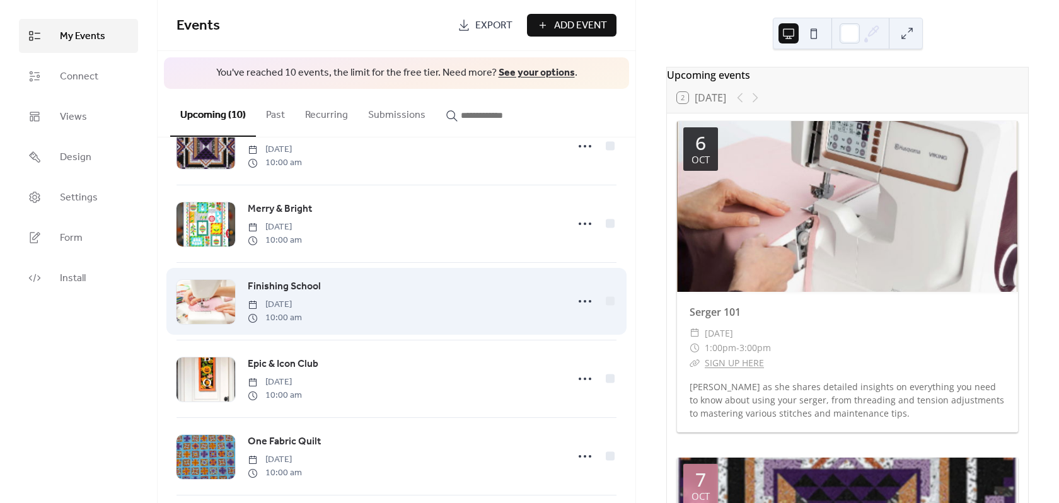
scroll to position [189, 0]
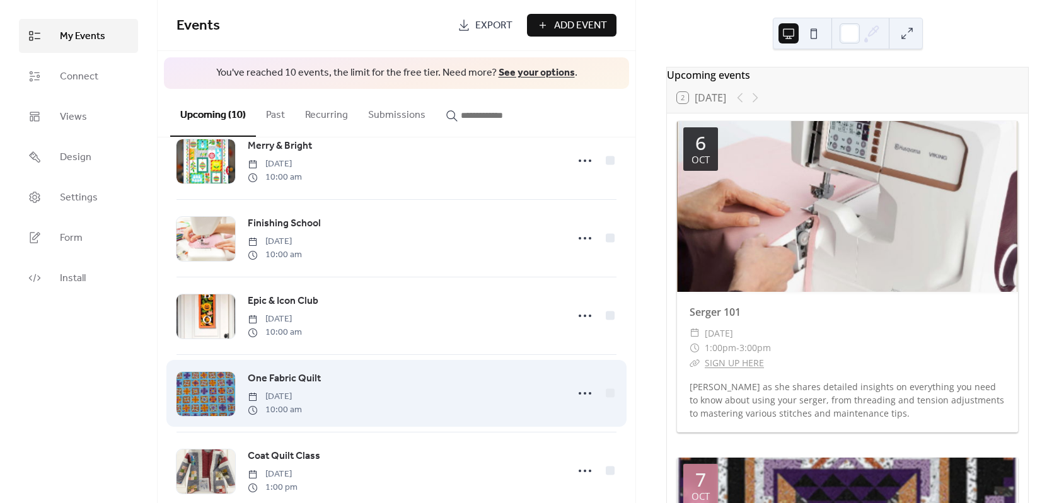
click at [297, 382] on span "One Fabric Quilt" at bounding box center [284, 378] width 73 height 15
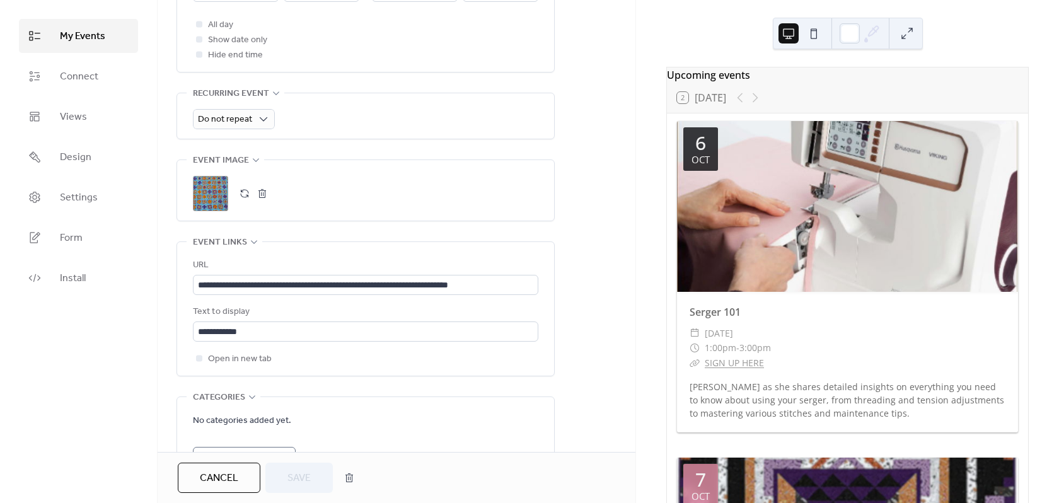
scroll to position [504, 0]
click at [200, 360] on div at bounding box center [199, 357] width 6 height 6
click at [282, 474] on button "Save" at bounding box center [298, 478] width 67 height 30
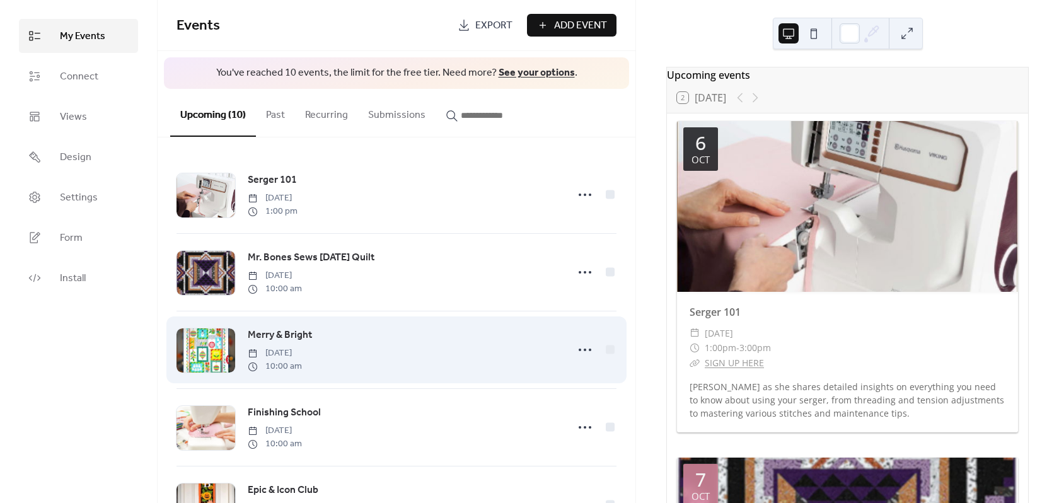
click at [284, 336] on span "Merry & Bright" at bounding box center [280, 335] width 64 height 15
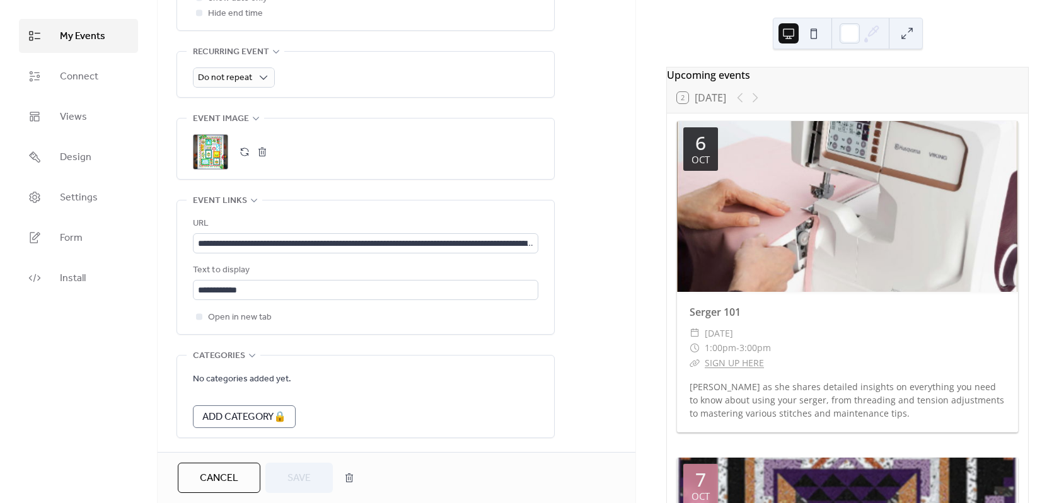
scroll to position [567, 0]
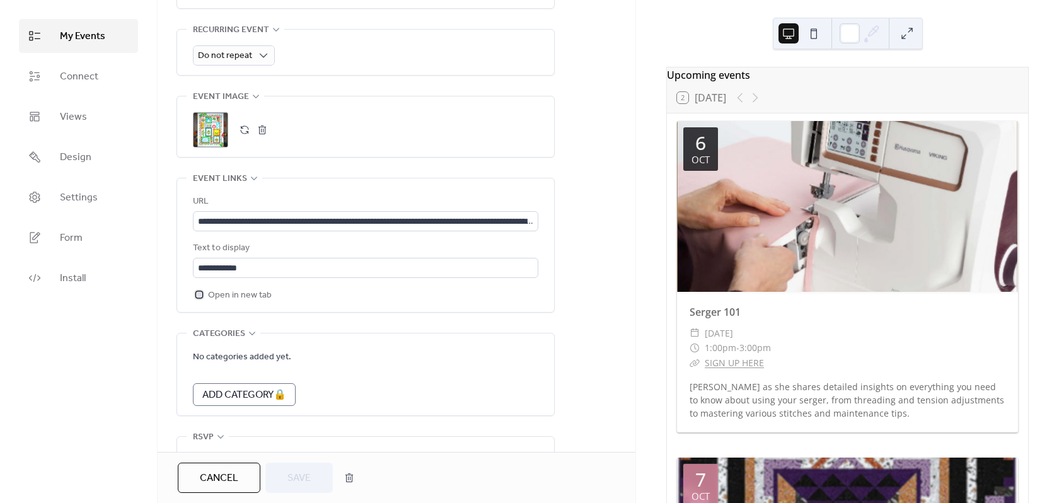
click at [198, 293] on icon at bounding box center [199, 294] width 4 height 4
click at [292, 476] on span "Save" at bounding box center [298, 478] width 23 height 15
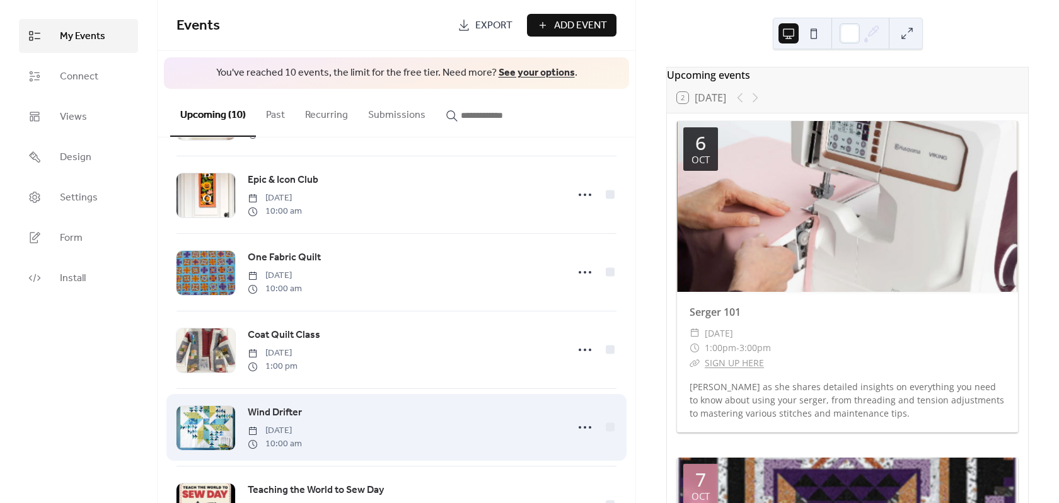
scroll to position [315, 0]
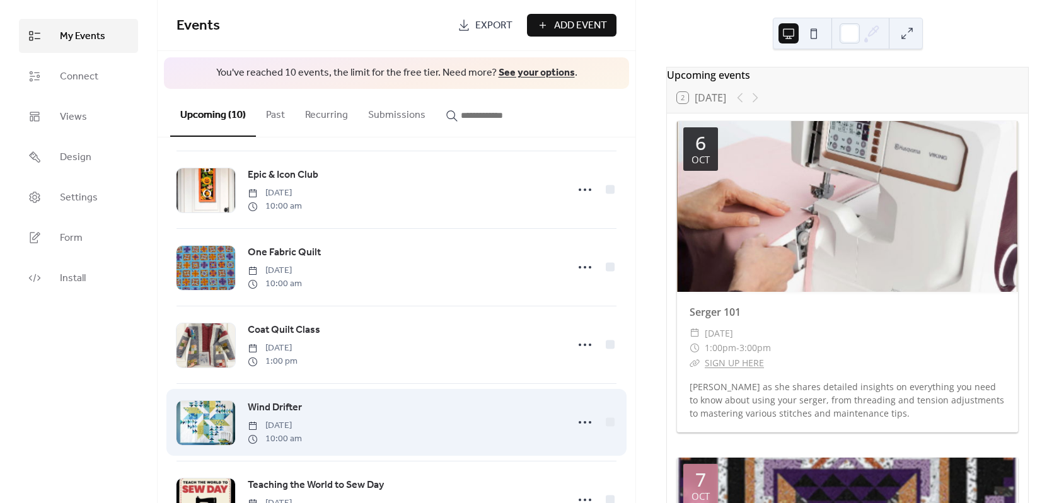
click at [285, 410] on span "Wind Drifter" at bounding box center [275, 407] width 54 height 15
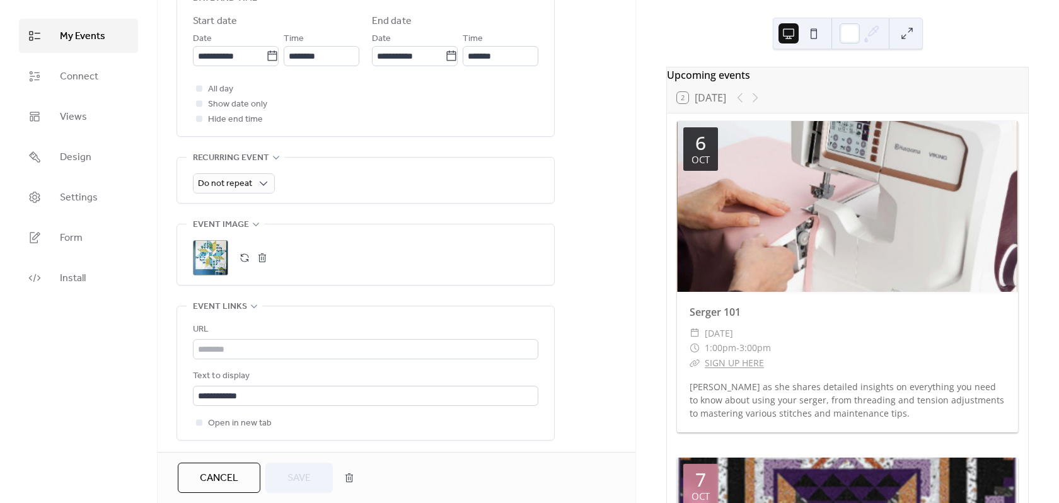
scroll to position [441, 0]
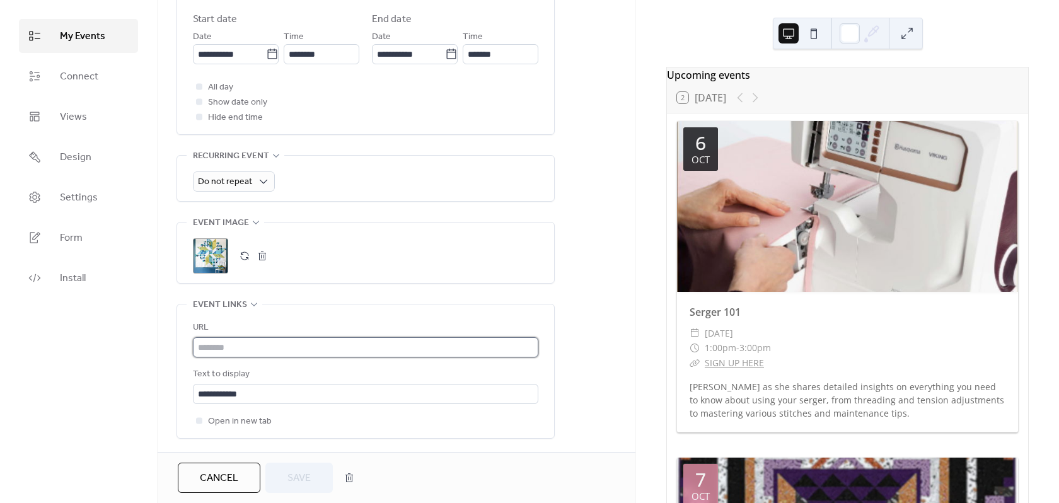
click at [234, 342] on input "text" at bounding box center [365, 347] width 345 height 20
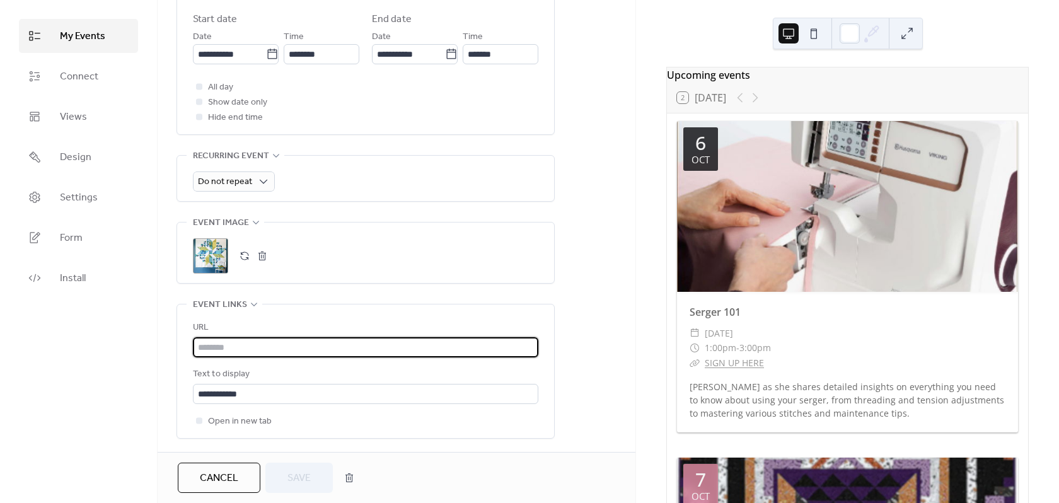
paste input "**********"
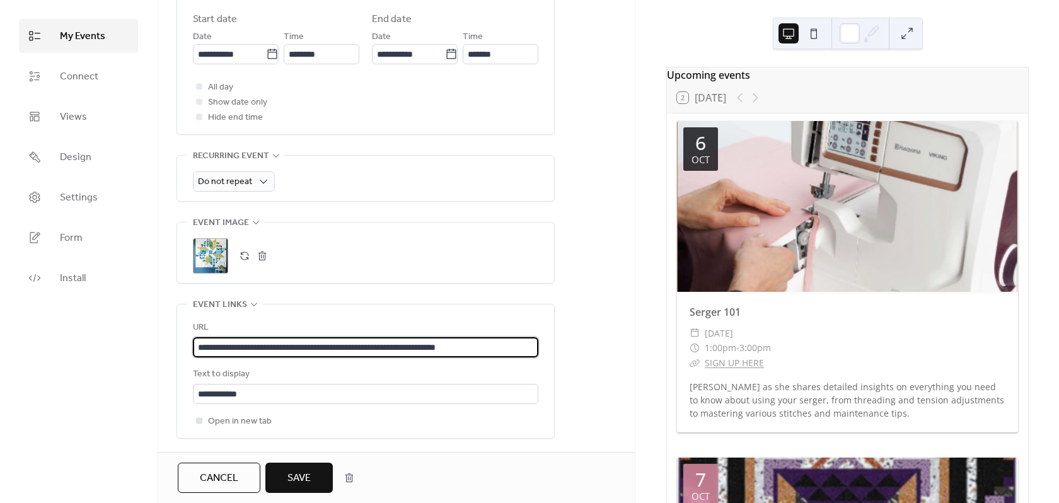
type input "**********"
click at [200, 418] on div at bounding box center [199, 420] width 6 height 6
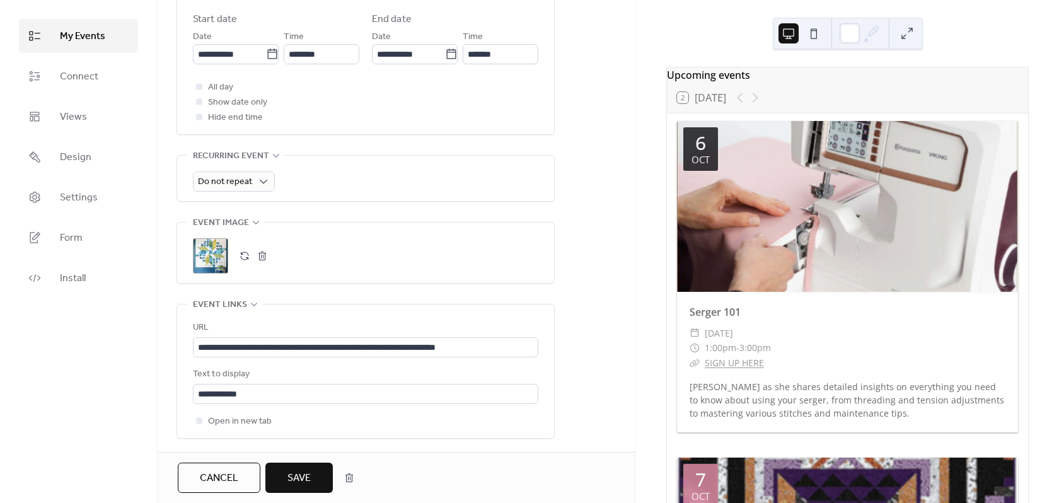
click at [294, 471] on span "Save" at bounding box center [298, 478] width 23 height 15
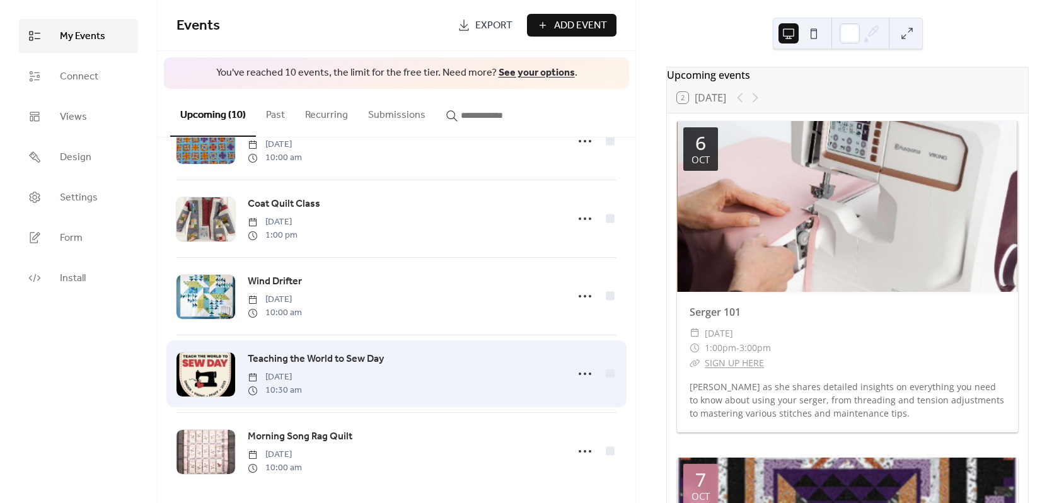
scroll to position [453, 0]
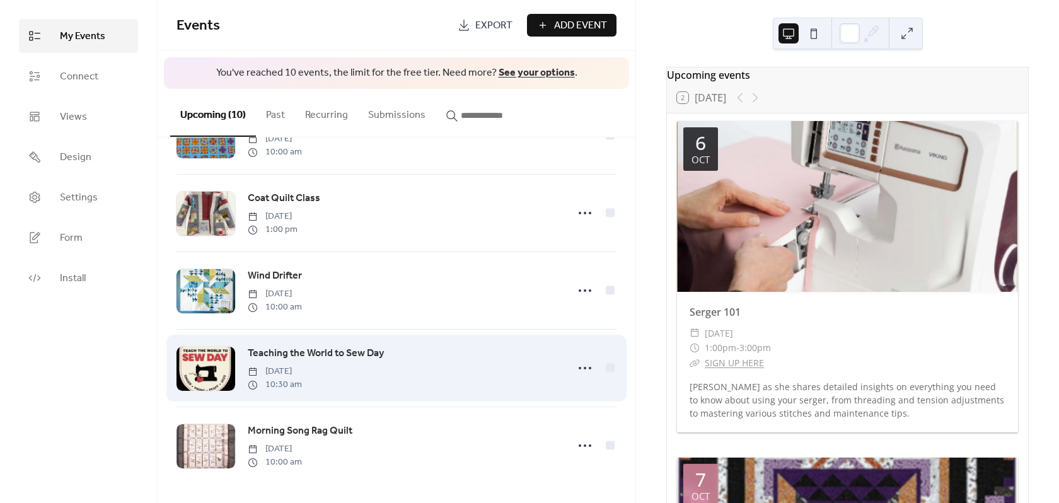
click at [355, 350] on span "Teaching the World to Sew Day" at bounding box center [316, 353] width 136 height 15
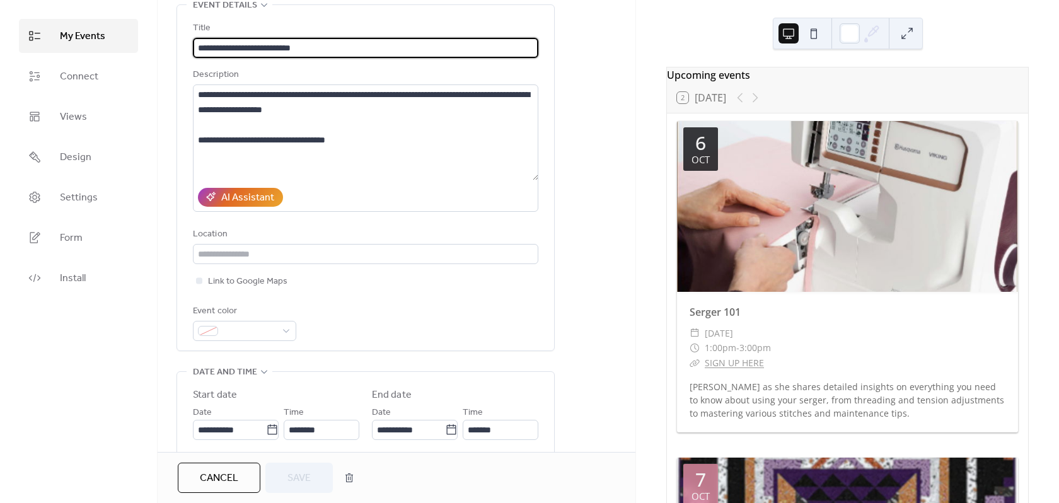
scroll to position [126, 0]
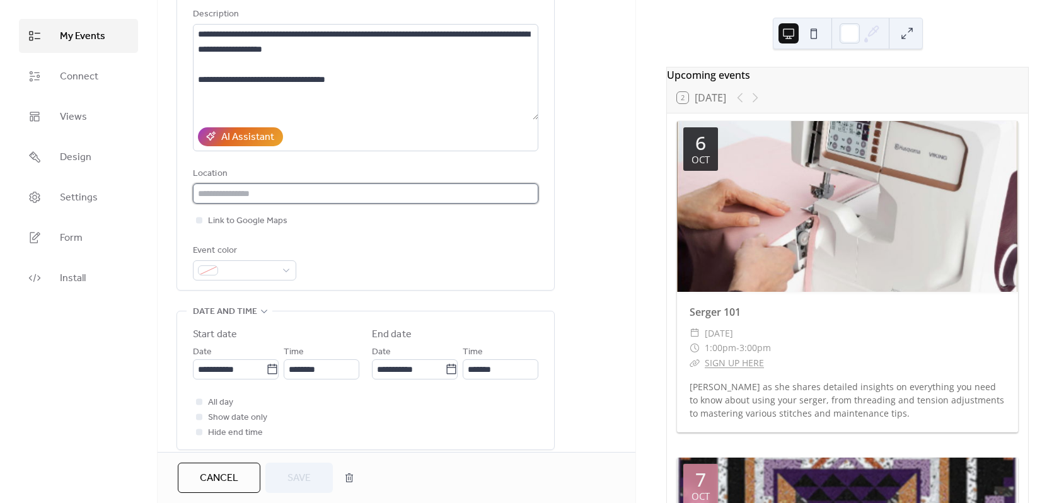
click at [284, 189] on input "text" at bounding box center [365, 193] width 345 height 20
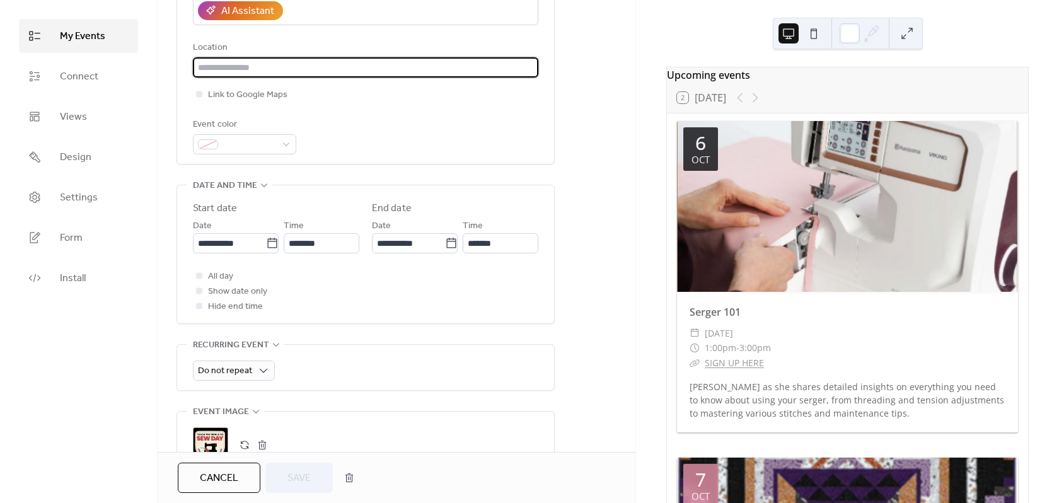
scroll to position [378, 0]
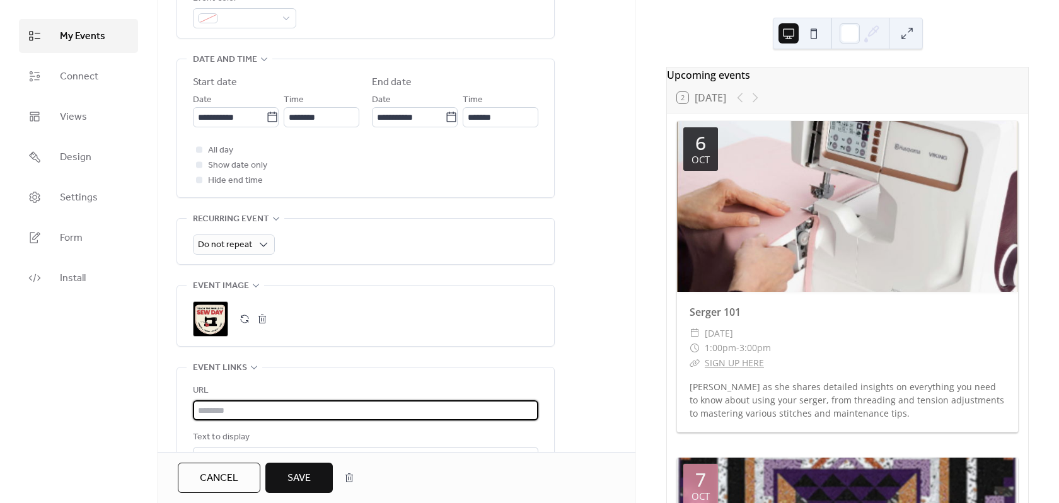
click at [265, 411] on input "text" at bounding box center [365, 410] width 345 height 20
paste input "**********"
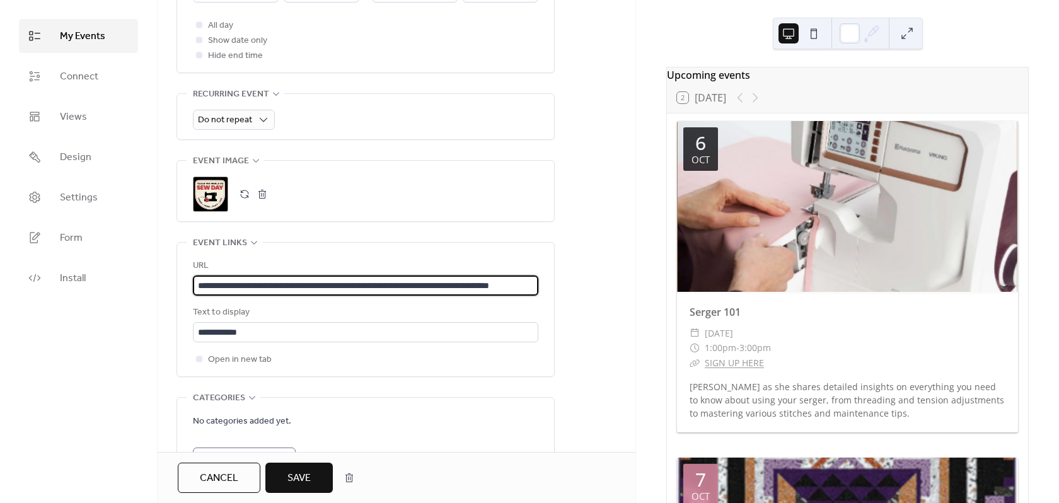
scroll to position [504, 0]
type input "**********"
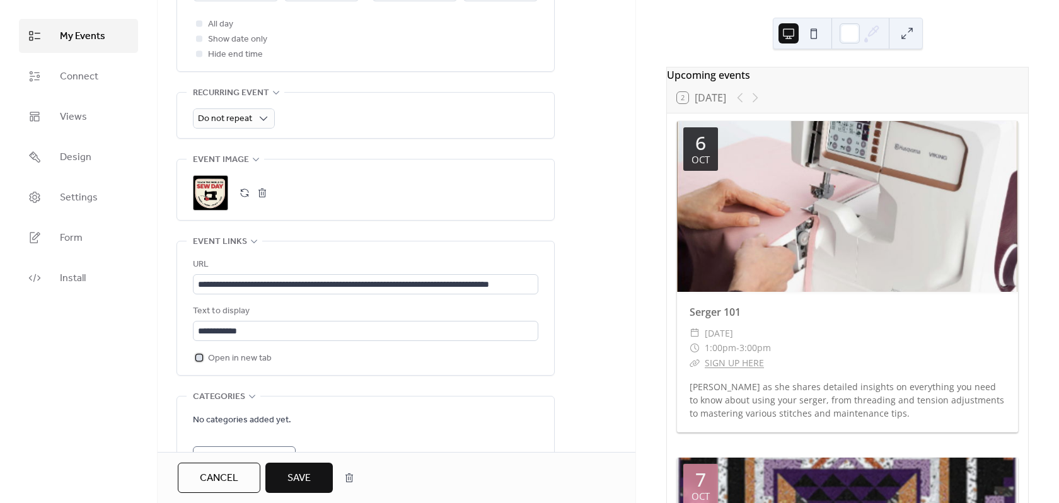
click at [198, 365] on label "Open in new tab" at bounding box center [232, 357] width 79 height 15
click at [302, 481] on span "Save" at bounding box center [298, 478] width 23 height 15
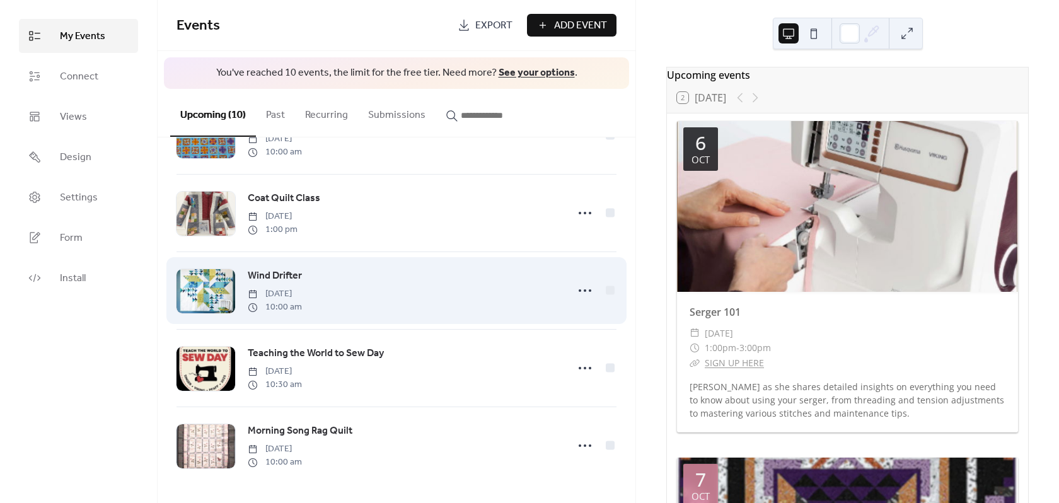
scroll to position [453, 0]
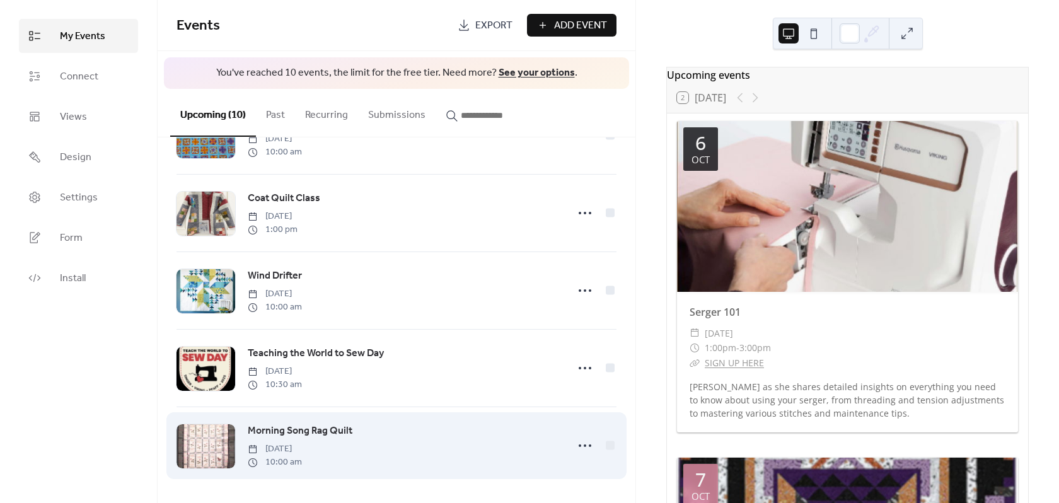
click at [283, 427] on span "Morning Song Rag Quilt" at bounding box center [300, 430] width 105 height 15
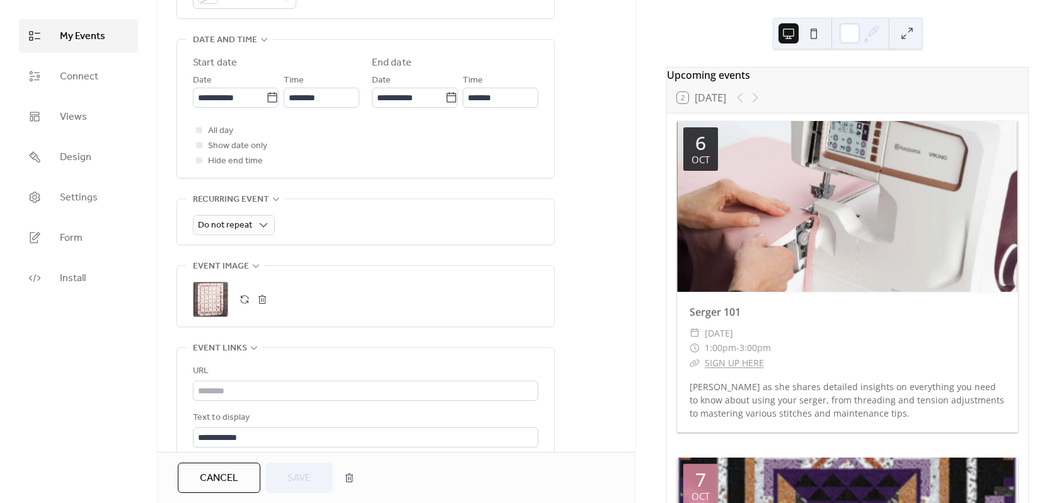
scroll to position [441, 0]
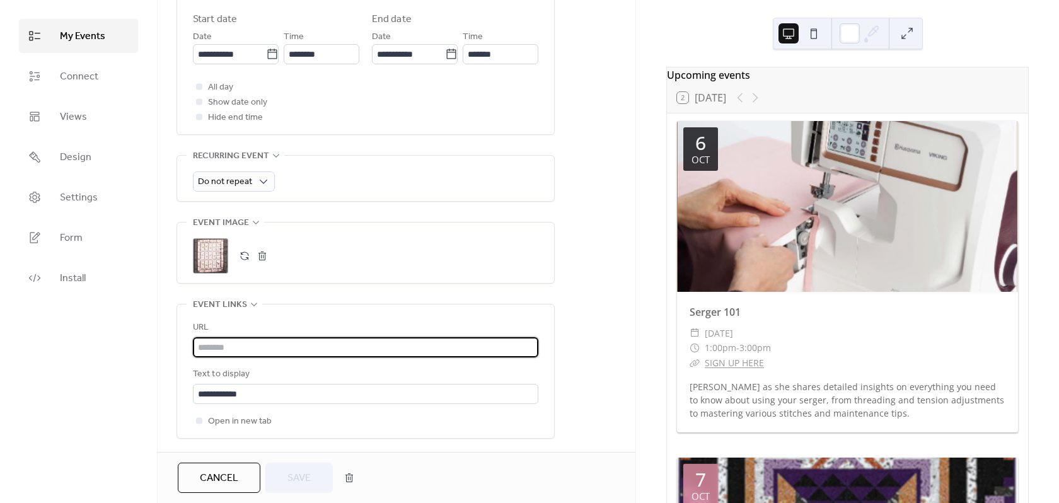
click at [218, 348] on input "text" at bounding box center [365, 347] width 345 height 20
paste input "**********"
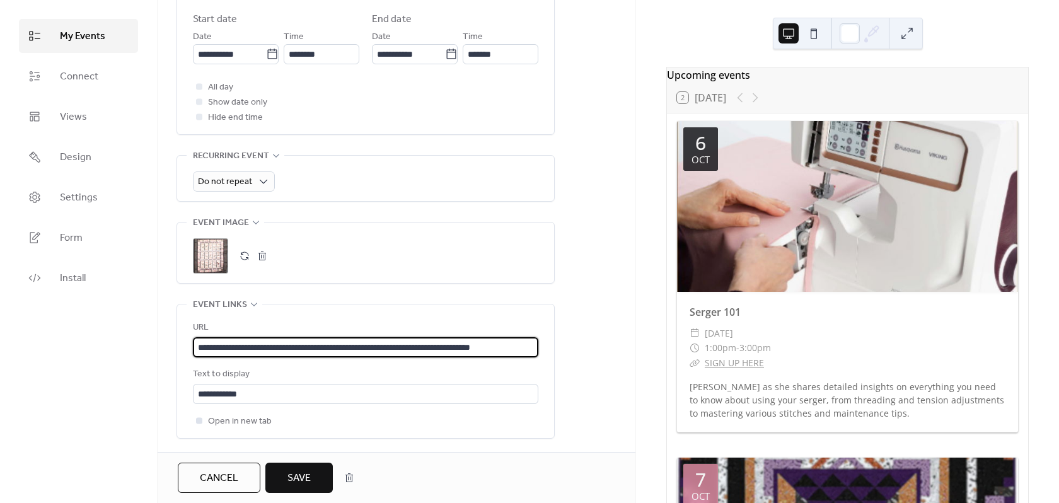
type input "**********"
click at [200, 420] on icon at bounding box center [199, 420] width 4 height 4
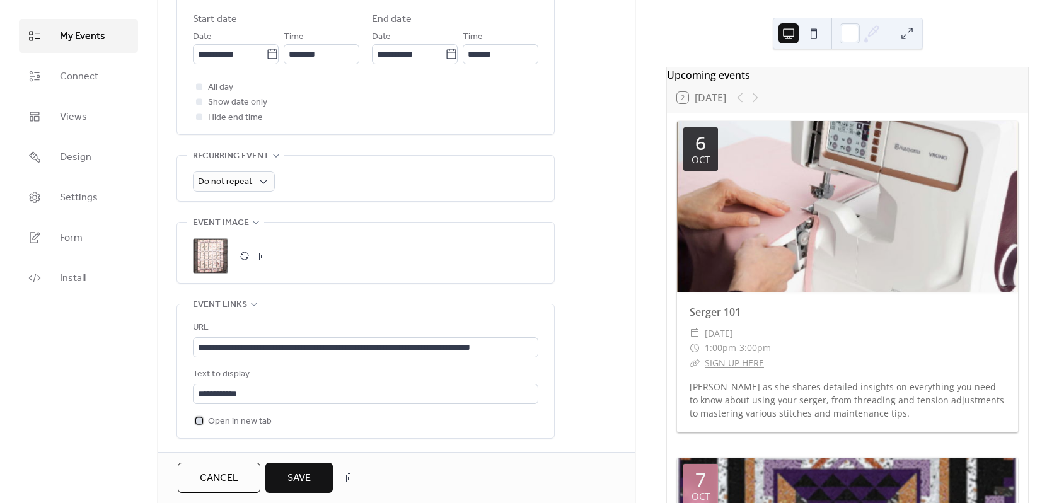
scroll to position [0, 0]
click at [307, 477] on span "Save" at bounding box center [298, 478] width 23 height 15
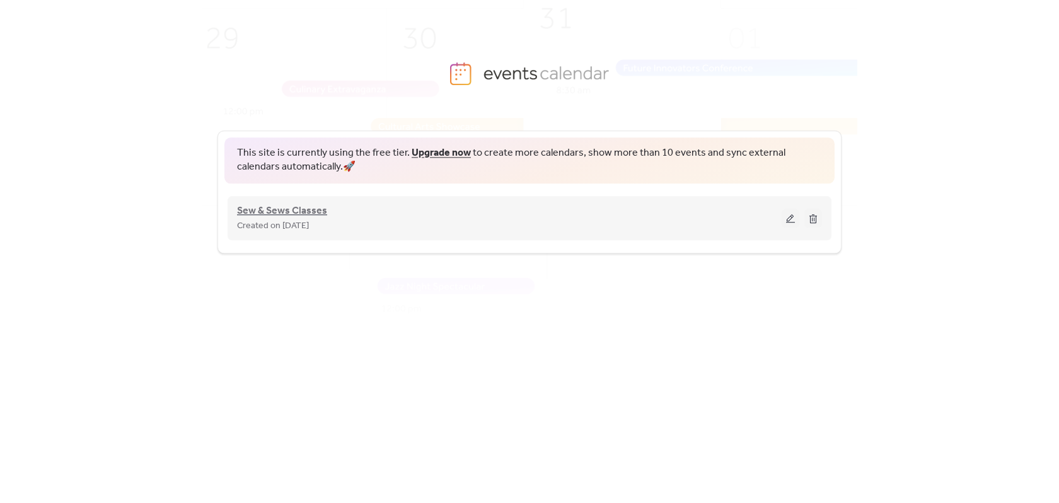
click at [280, 207] on span "Sew & Sews Classes" at bounding box center [282, 211] width 90 height 15
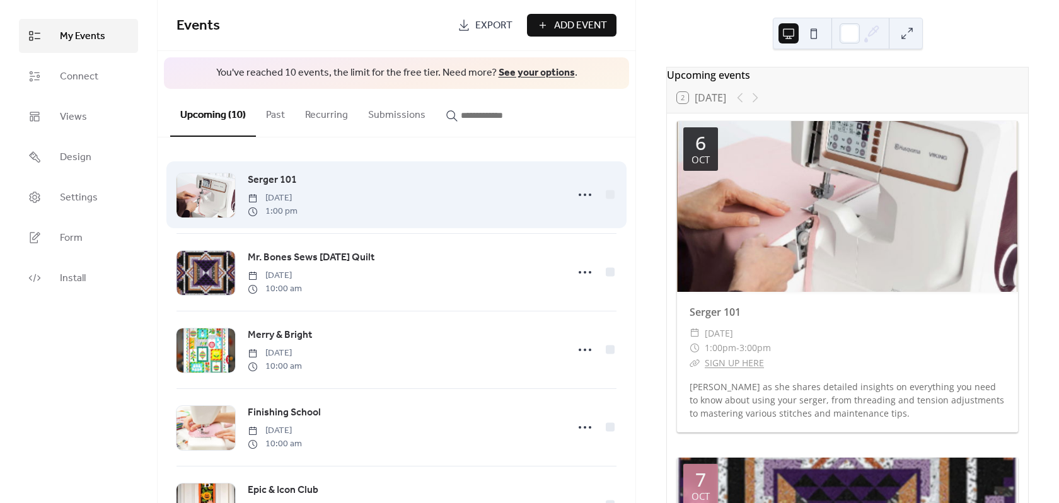
click at [209, 185] on div at bounding box center [205, 195] width 59 height 44
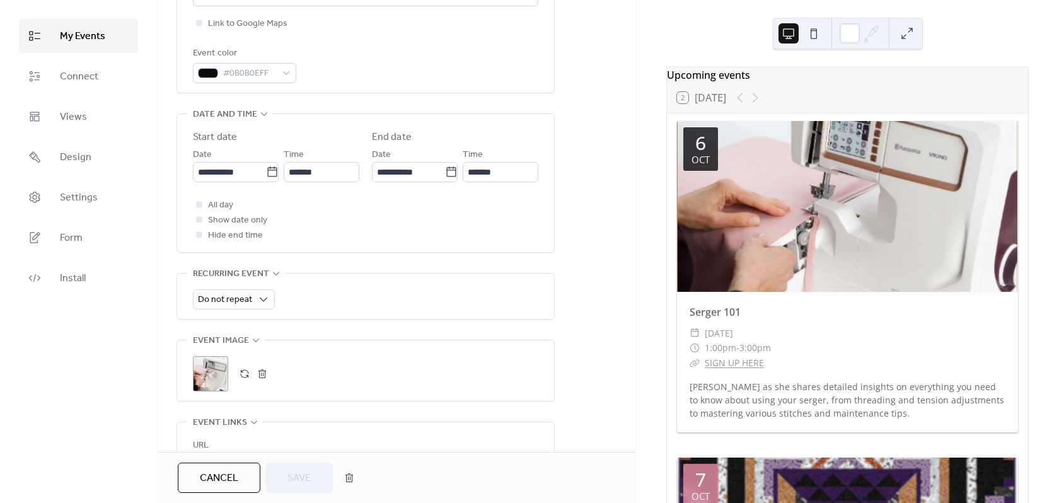
scroll to position [504, 0]
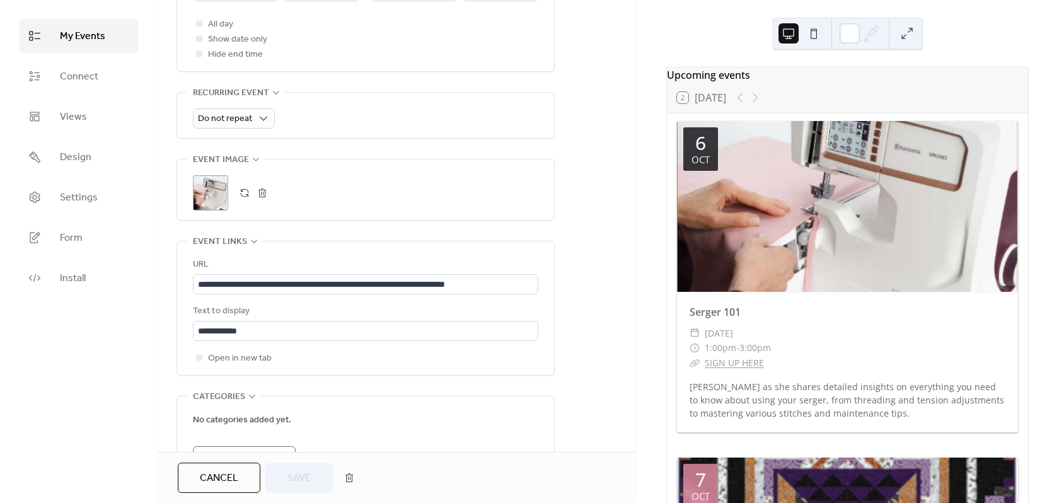
click at [216, 195] on div ";" at bounding box center [210, 192] width 35 height 35
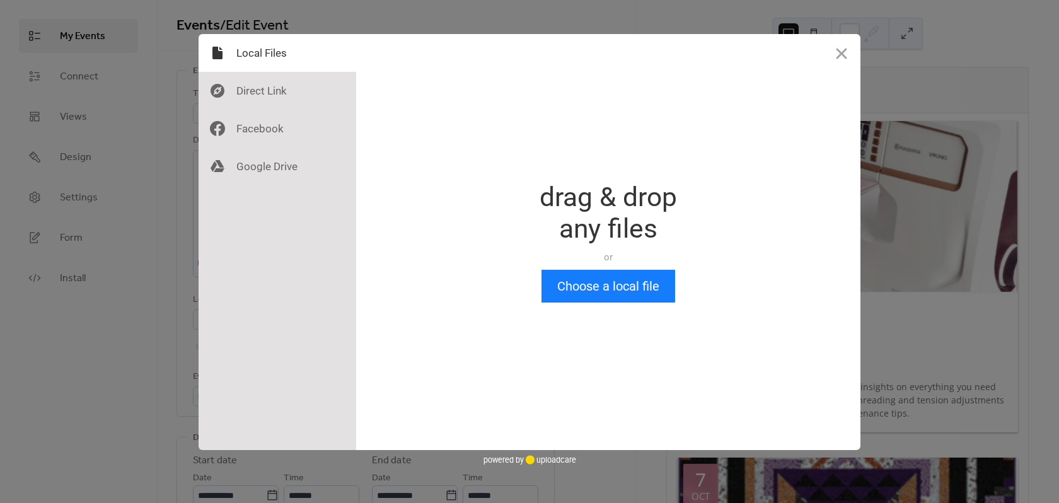
scroll to position [0, 0]
click at [627, 285] on button "Choose a local file" at bounding box center [608, 286] width 134 height 33
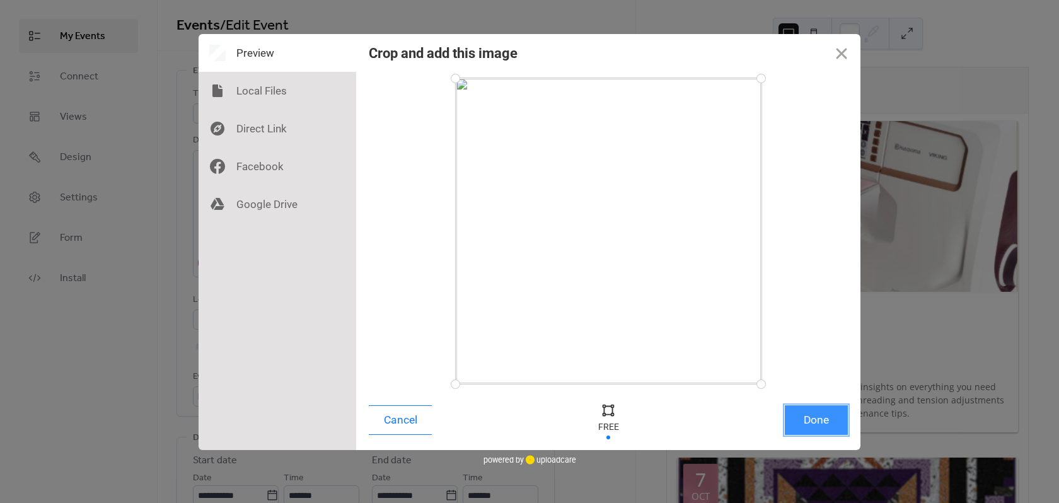
click at [797, 422] on button "Done" at bounding box center [815, 420] width 63 height 30
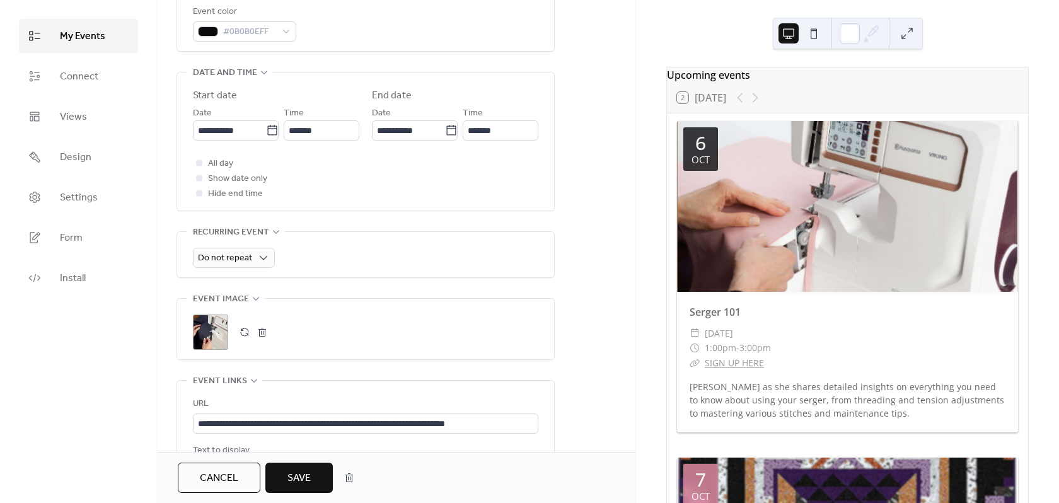
scroll to position [378, 0]
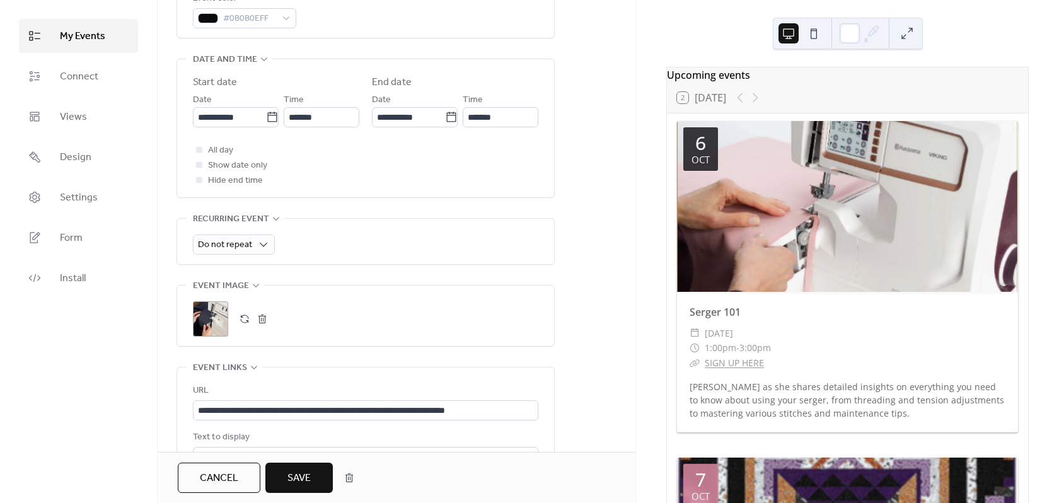
click at [242, 319] on button "button" at bounding box center [245, 319] width 18 height 18
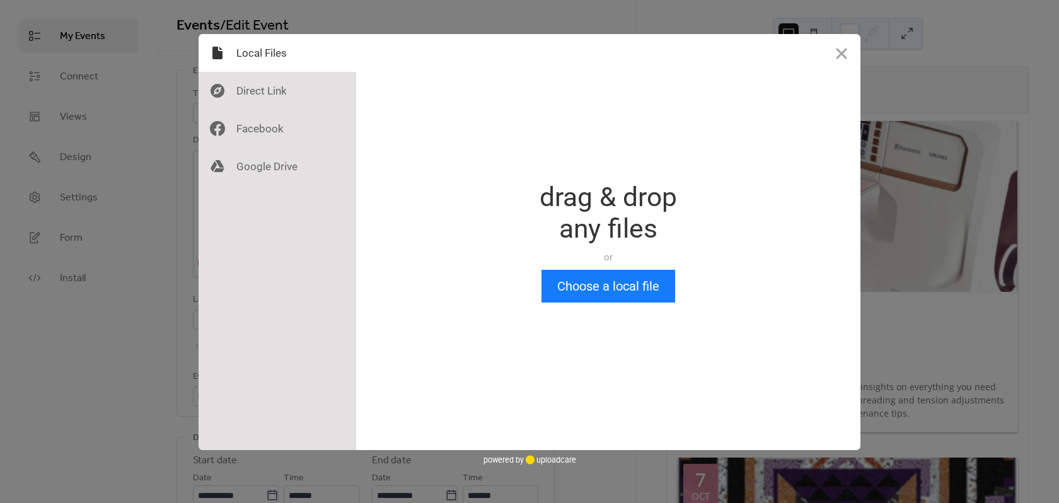
scroll to position [0, 0]
click at [830, 60] on button "Close" at bounding box center [841, 53] width 38 height 38
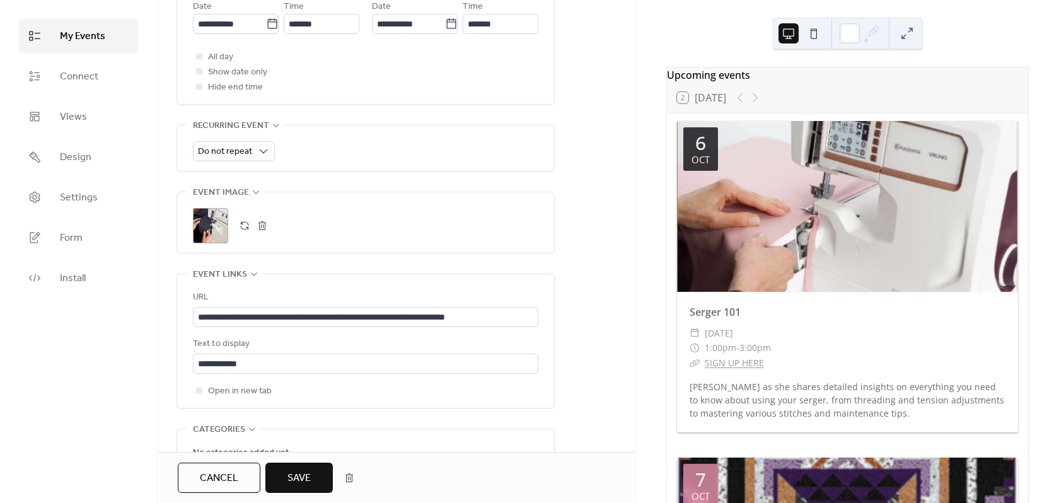
click at [301, 464] on button "Save" at bounding box center [298, 478] width 67 height 30
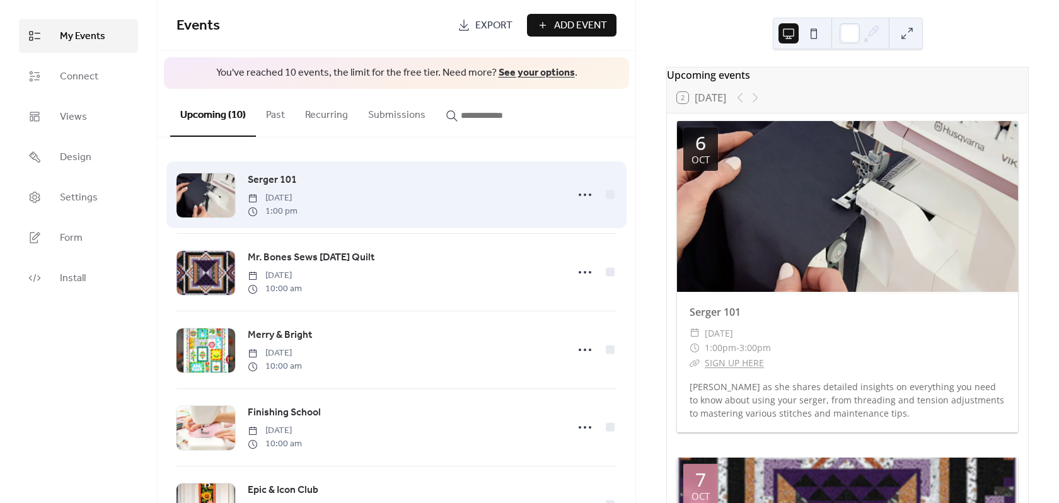
click at [277, 167] on div "Serger 101 Monday, October 6, 2025 1:00 pm" at bounding box center [396, 194] width 440 height 77
click at [277, 175] on span "Serger 101" at bounding box center [272, 180] width 49 height 15
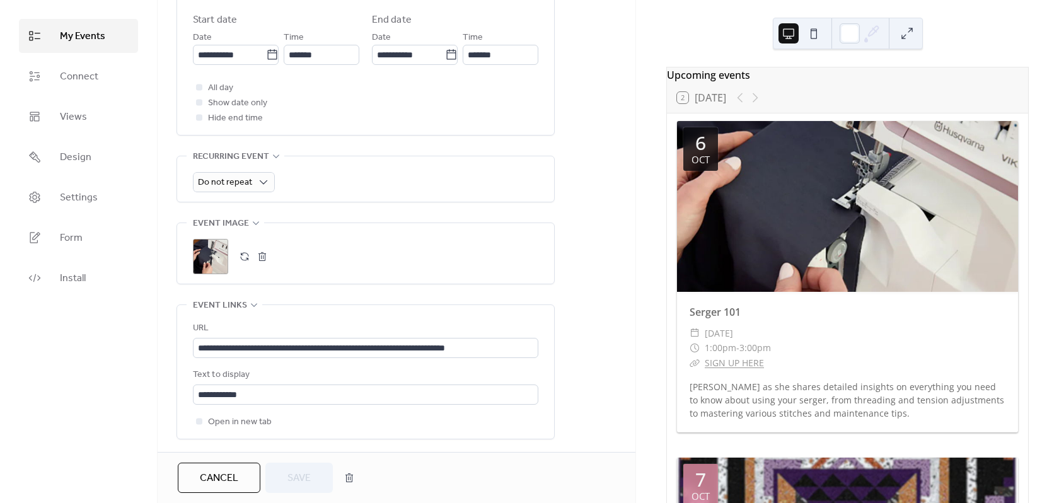
scroll to position [441, 0]
click at [836, 233] on div at bounding box center [847, 206] width 341 height 171
click at [816, 30] on button at bounding box center [813, 33] width 20 height 20
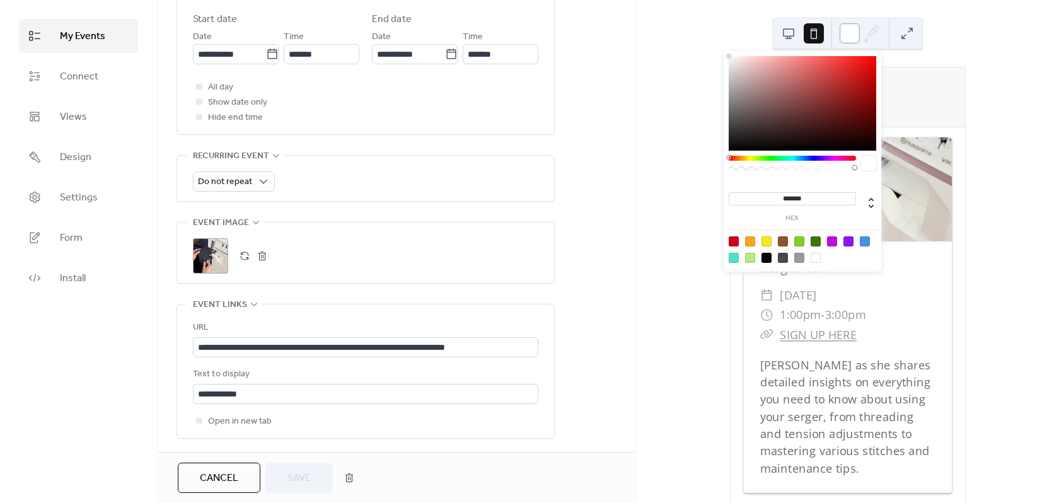
click at [853, 36] on div at bounding box center [849, 33] width 20 height 20
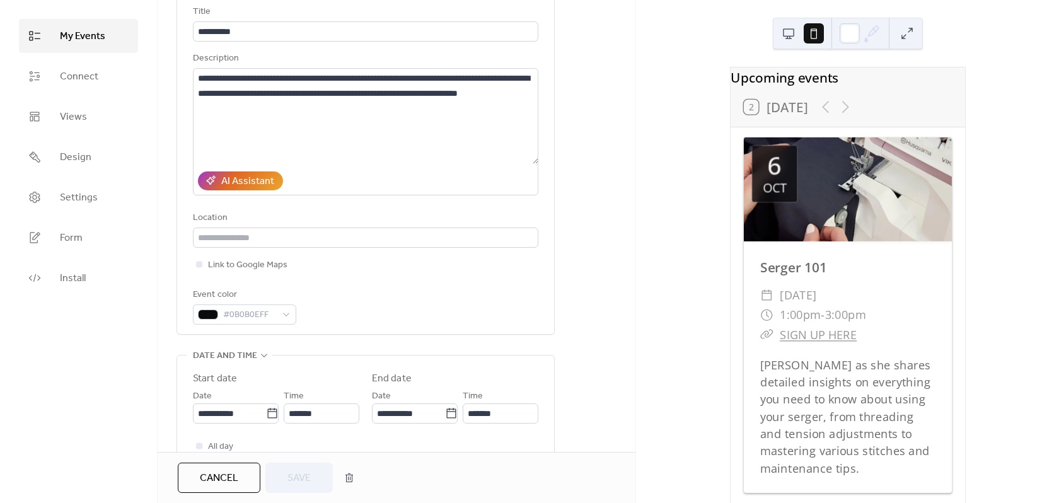
scroll to position [9, 0]
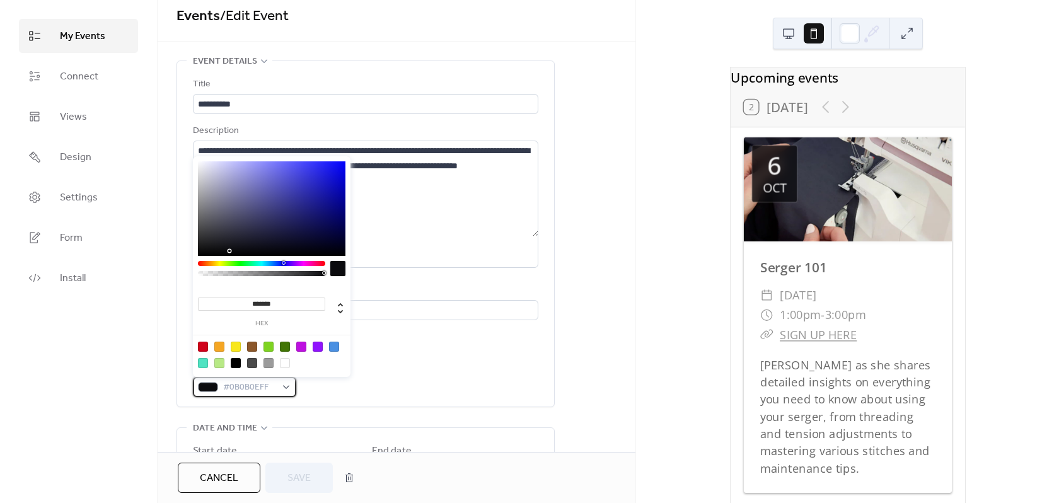
click at [268, 382] on span "#0B0B0EFF" at bounding box center [249, 387] width 53 height 15
click at [428, 371] on div "Event color #0B0B0EFF" at bounding box center [365, 378] width 345 height 37
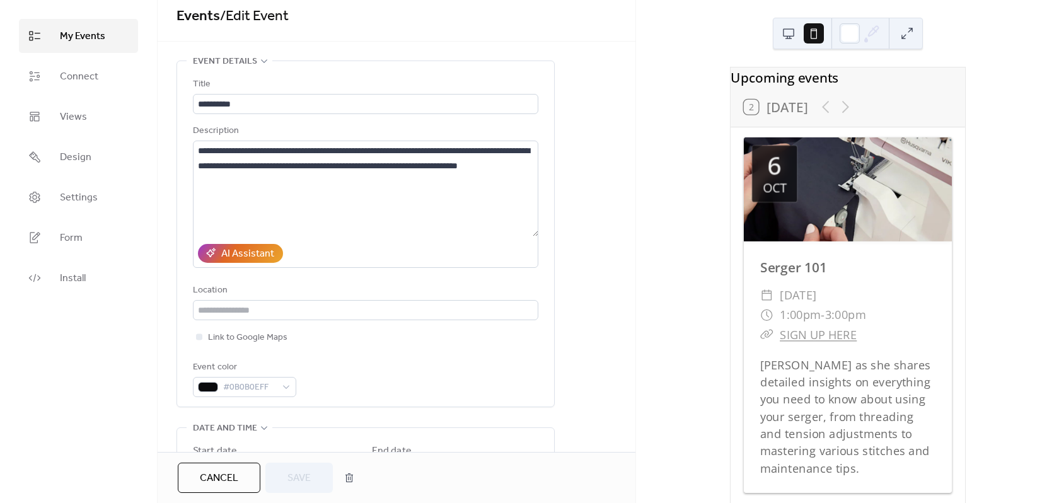
click at [93, 35] on span "My Events" at bounding box center [82, 36] width 45 height 15
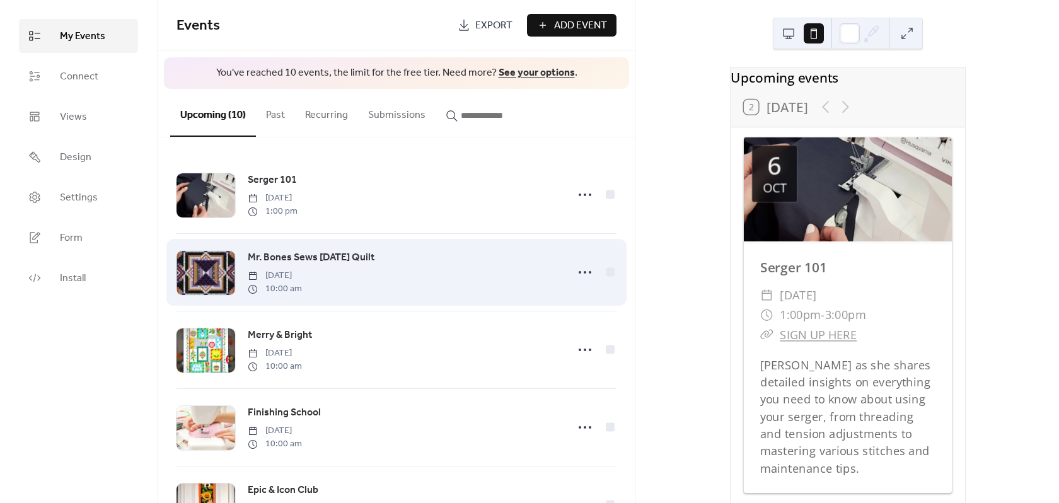
click at [211, 273] on div at bounding box center [205, 273] width 59 height 44
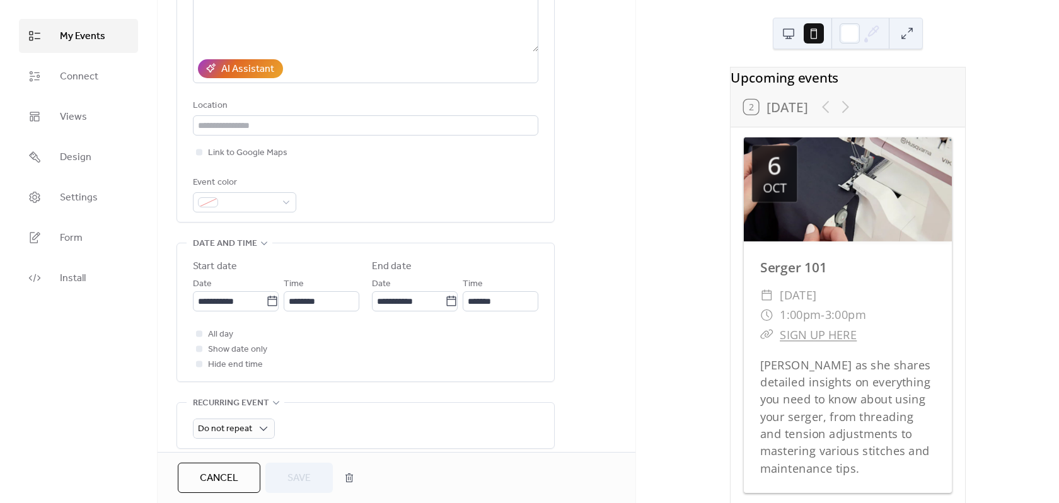
scroll to position [189, 0]
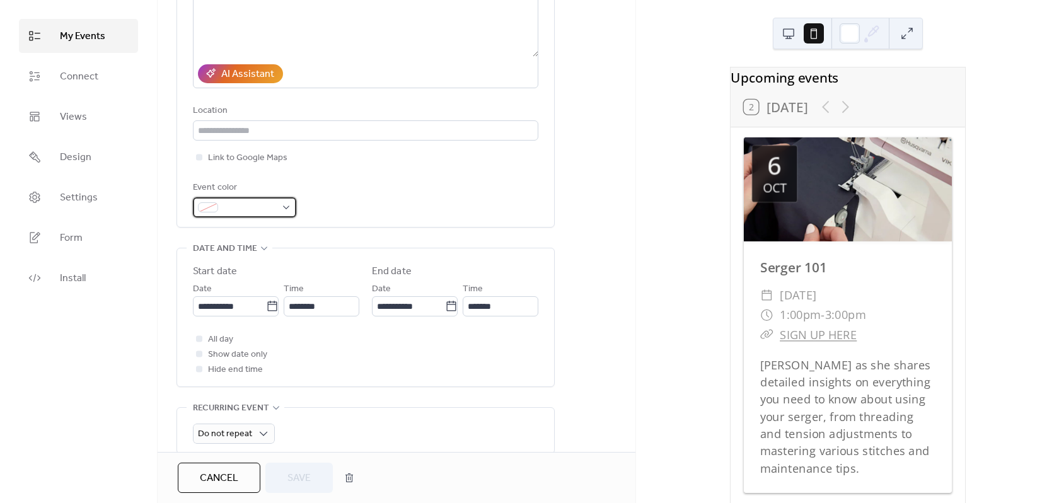
click at [285, 209] on div at bounding box center [244, 207] width 103 height 20
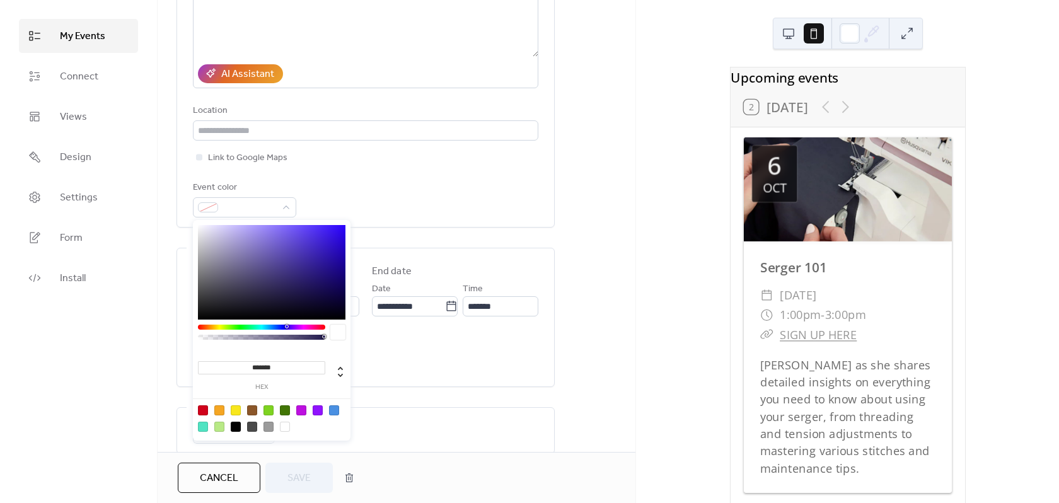
click at [89, 41] on span "My Events" at bounding box center [82, 36] width 45 height 15
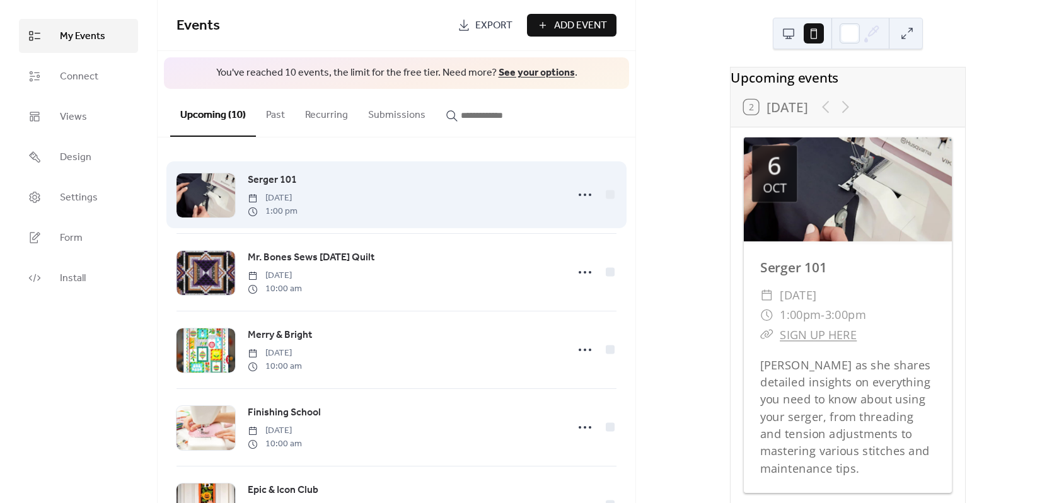
click at [223, 190] on div at bounding box center [205, 195] width 59 height 44
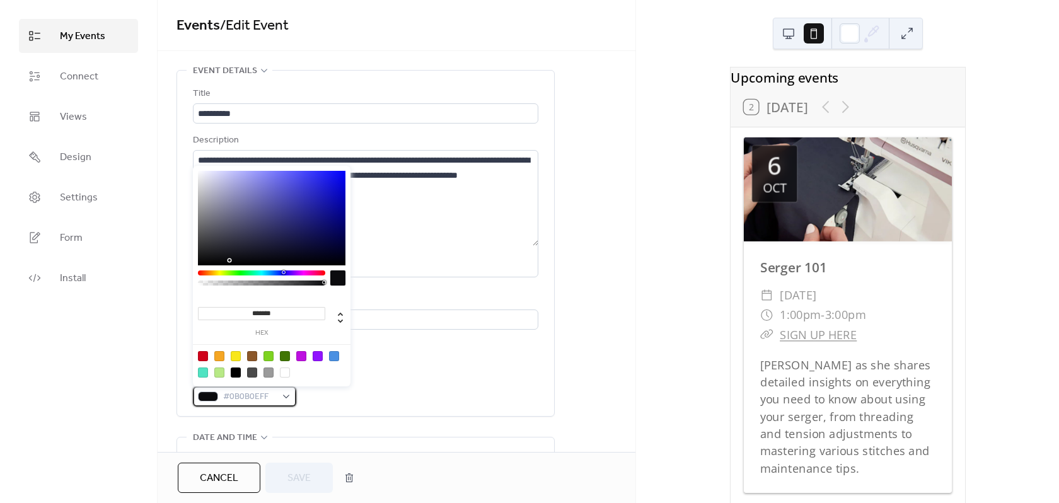
click at [241, 394] on span "#0B0B0EFF" at bounding box center [249, 396] width 53 height 15
drag, startPoint x: 229, startPoint y: 399, endPoint x: 176, endPoint y: 399, distance: 52.9
click at [176, 399] on div "**********" at bounding box center [365, 243] width 378 height 347
drag, startPoint x: 271, startPoint y: 395, endPoint x: 157, endPoint y: 391, distance: 114.1
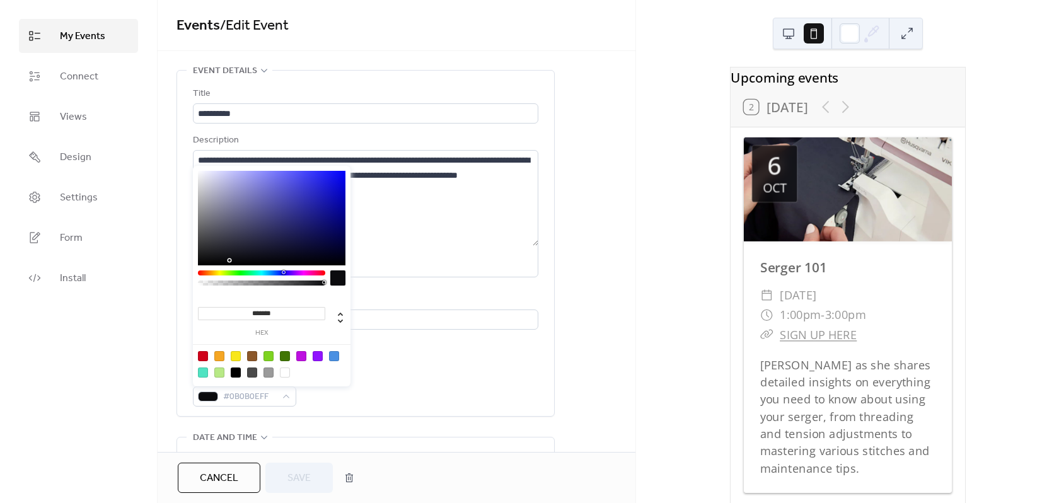
click at [532, 377] on div "Event color #0B0B0EFF" at bounding box center [365, 387] width 345 height 37
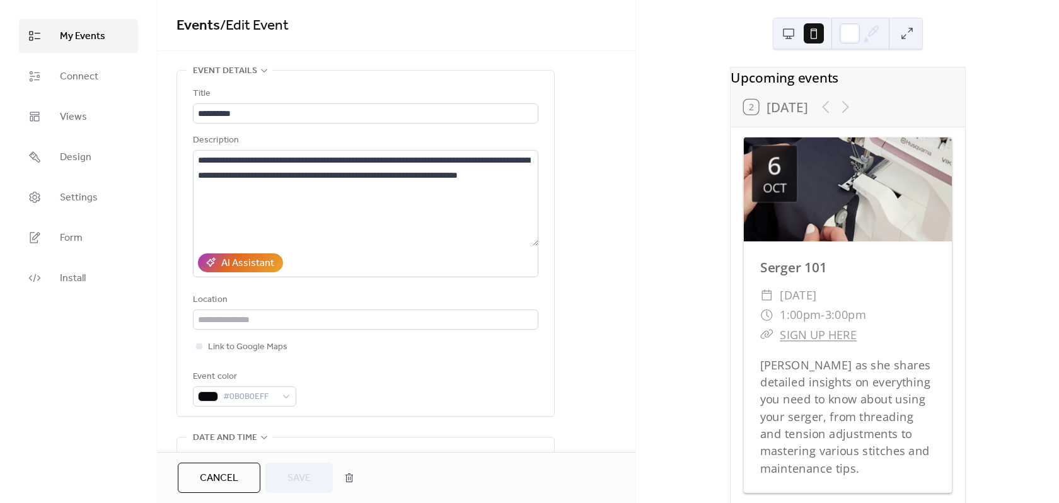
click at [88, 38] on span "My Events" at bounding box center [82, 36] width 45 height 15
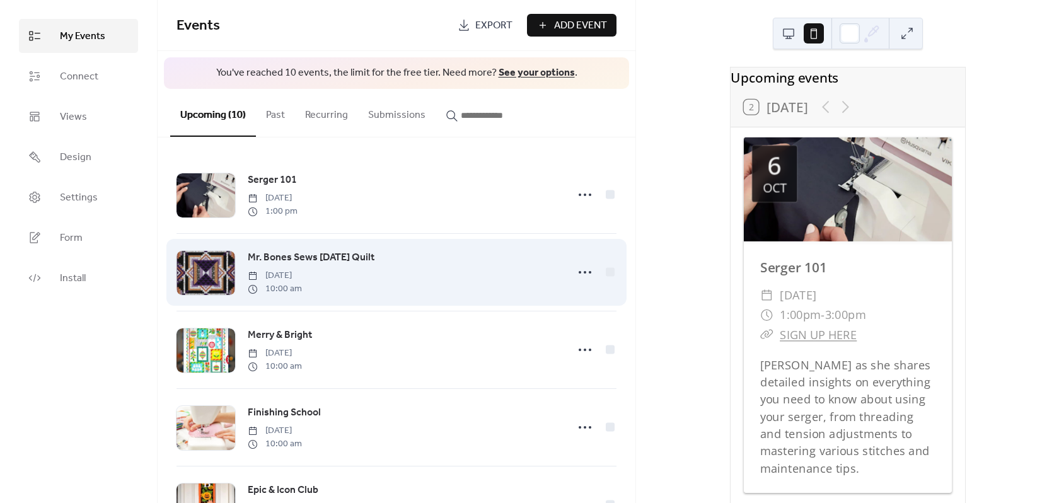
click at [227, 280] on div at bounding box center [205, 273] width 59 height 44
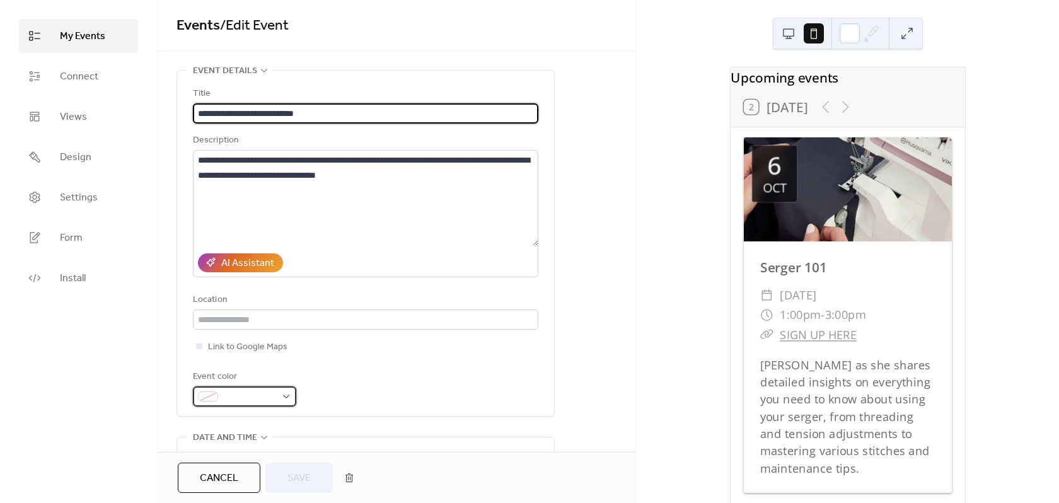
click at [282, 395] on div at bounding box center [244, 396] width 103 height 20
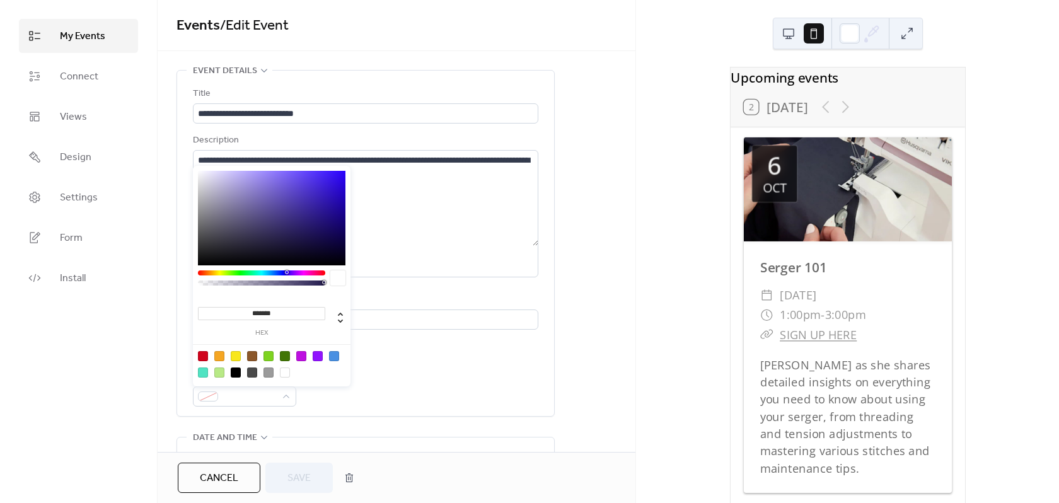
click at [495, 386] on div "Event color" at bounding box center [365, 387] width 345 height 37
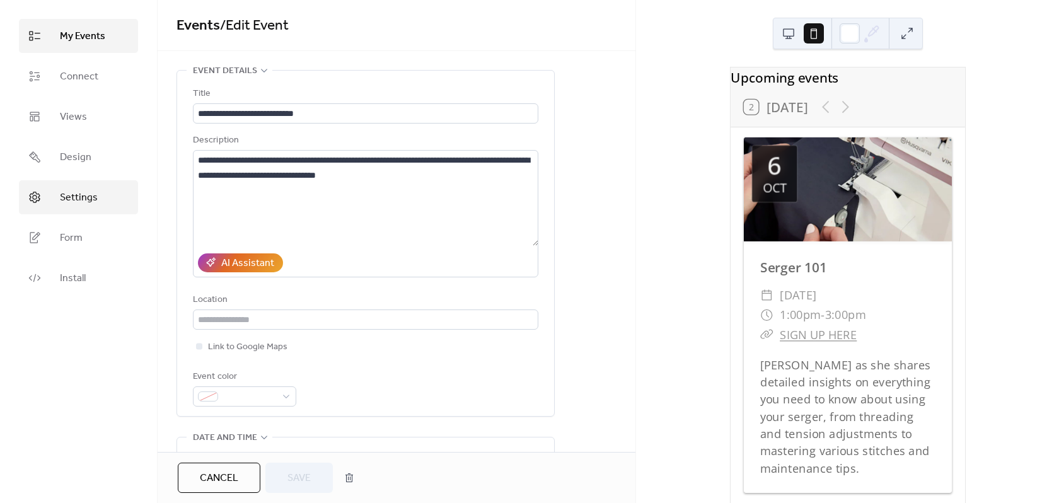
click at [81, 195] on span "Settings" at bounding box center [79, 197] width 38 height 15
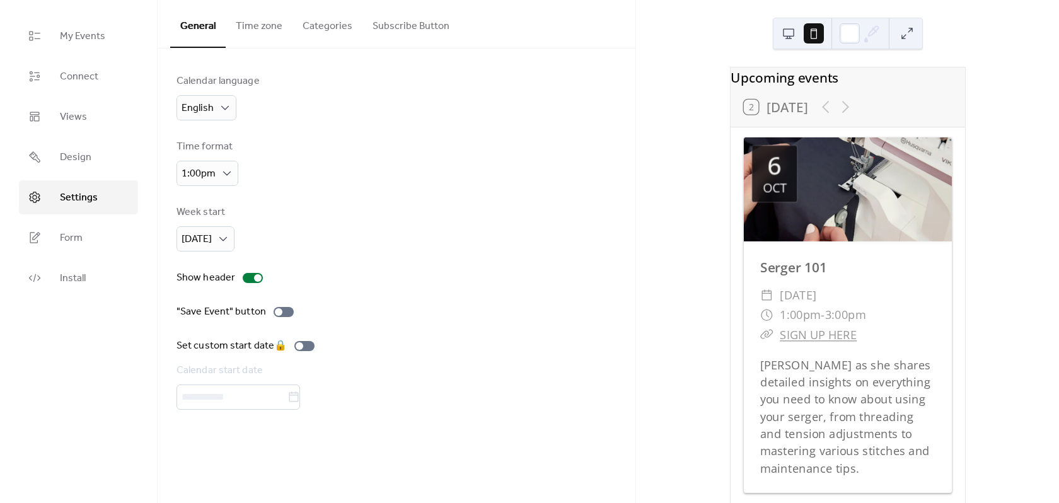
click at [399, 25] on button "Subscribe Button" at bounding box center [410, 23] width 97 height 47
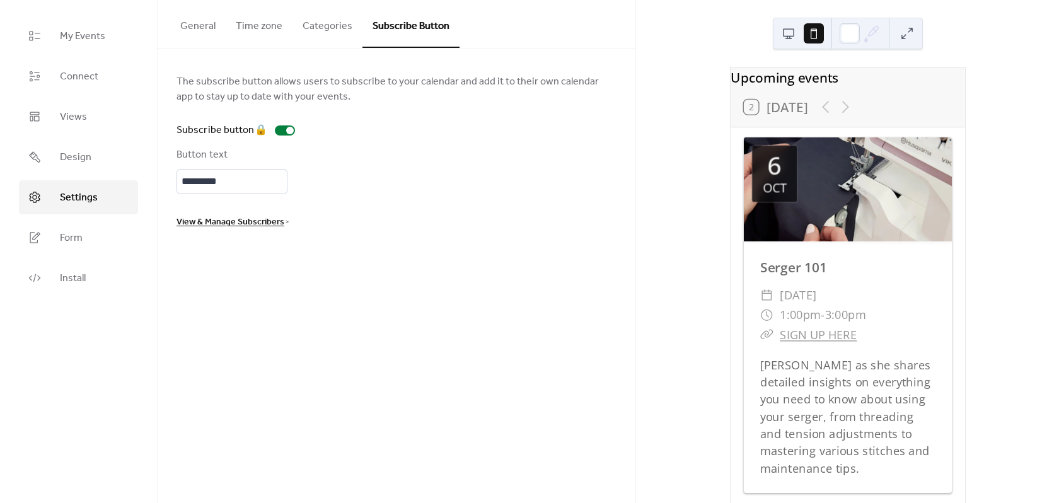
click at [316, 19] on button "Categories" at bounding box center [327, 23] width 70 height 47
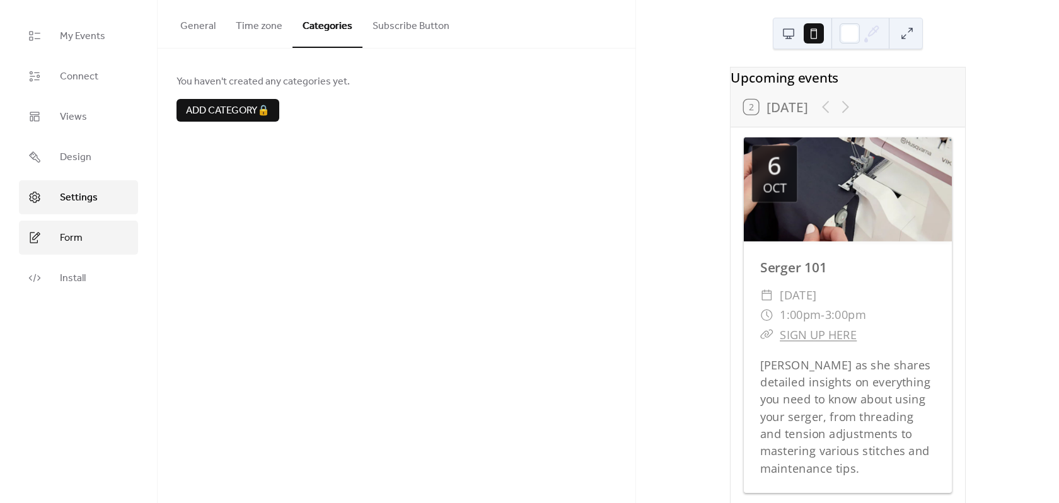
click at [72, 240] on span "Form" at bounding box center [71, 238] width 23 height 15
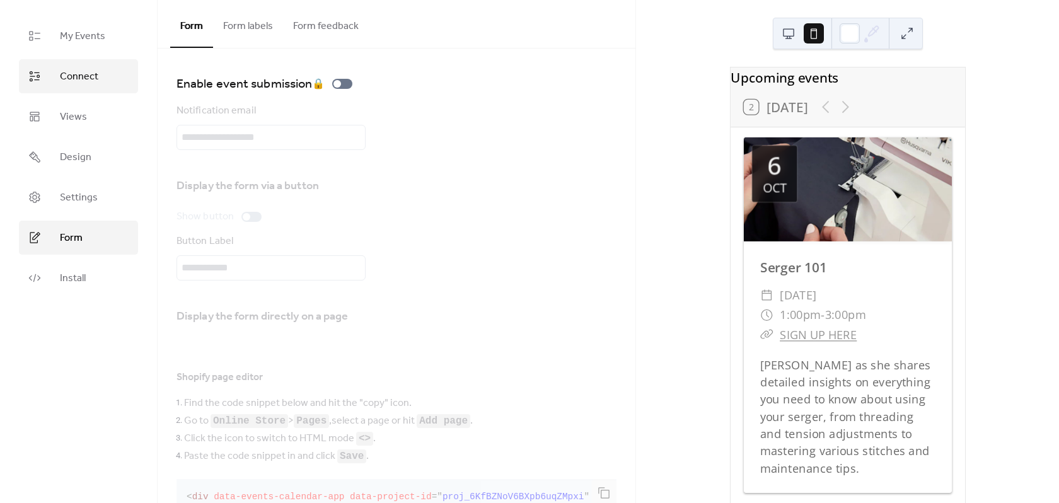
click at [92, 64] on link "Connect" at bounding box center [78, 76] width 119 height 34
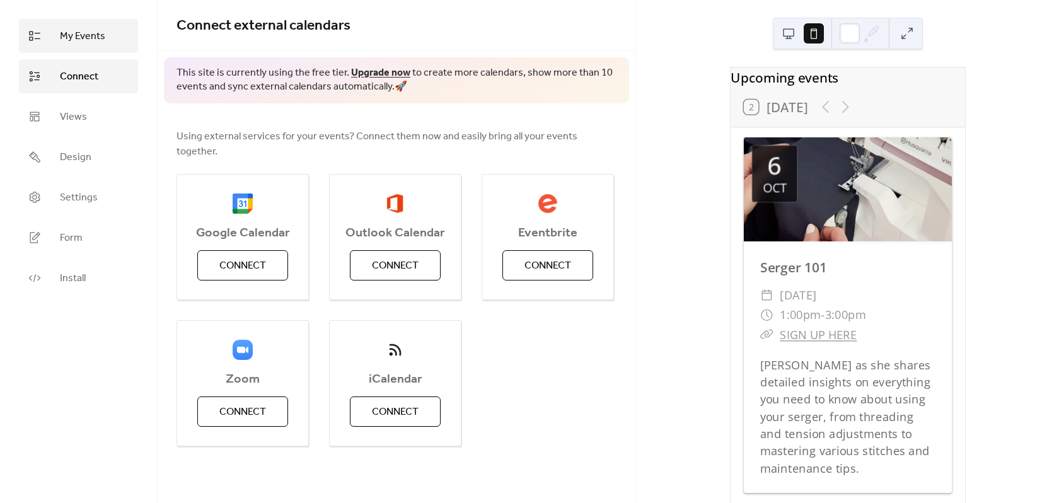
click at [102, 33] on span "My Events" at bounding box center [82, 36] width 45 height 15
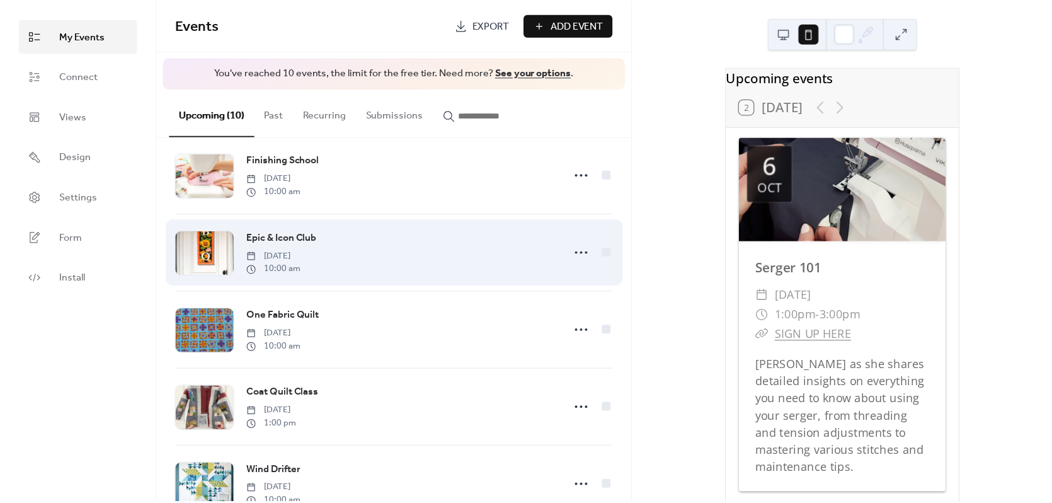
scroll to position [453, 0]
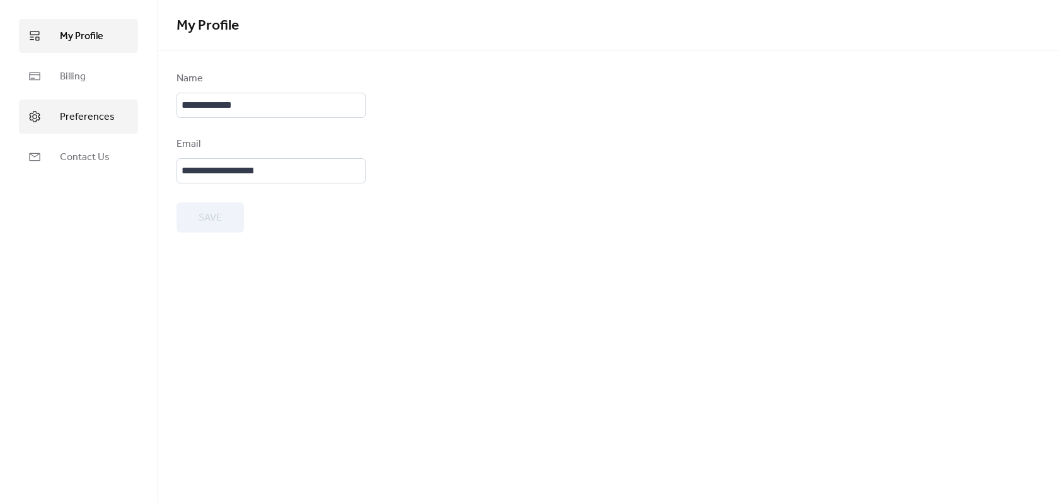
click at [83, 129] on link "Preferences" at bounding box center [78, 117] width 119 height 34
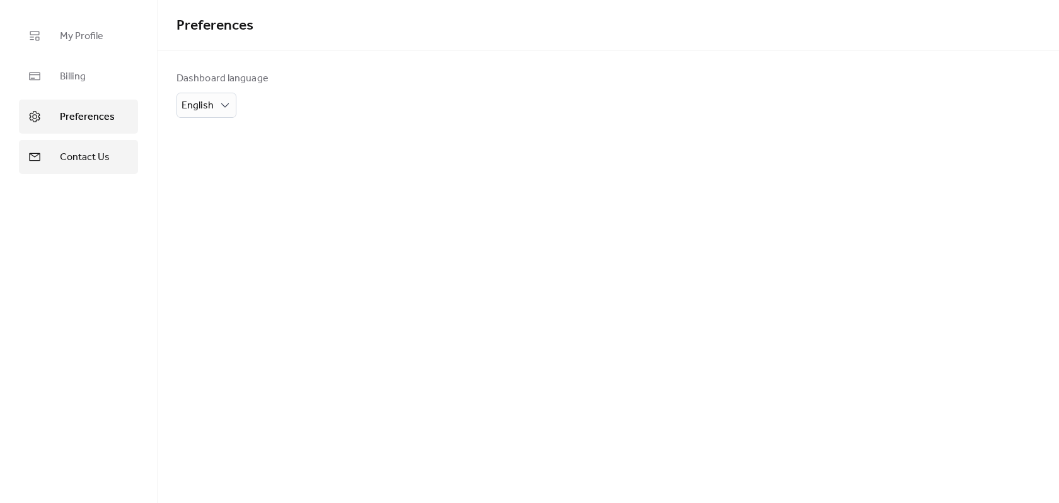
click at [84, 160] on span "Contact Us" at bounding box center [85, 157] width 50 height 15
